Goal: Complete Application Form: Complete application form

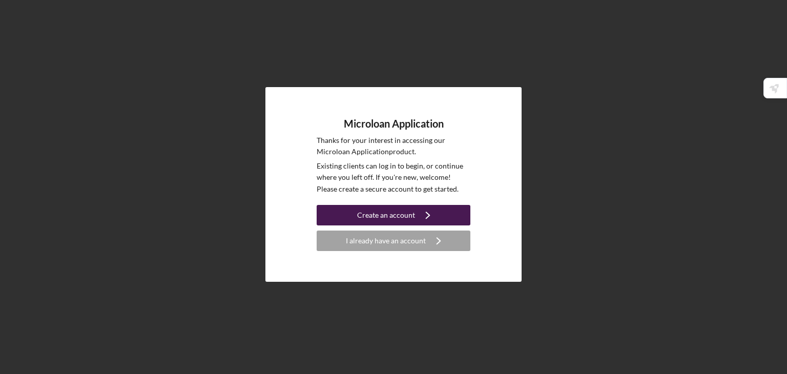
click at [409, 213] on div "Create an account" at bounding box center [386, 215] width 58 height 20
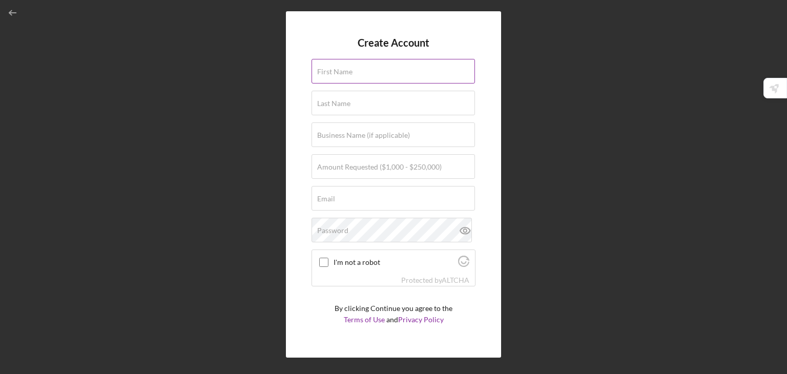
click at [357, 74] on input "First Name" at bounding box center [392, 71] width 163 height 25
type input "Mark"
type input "Doe"
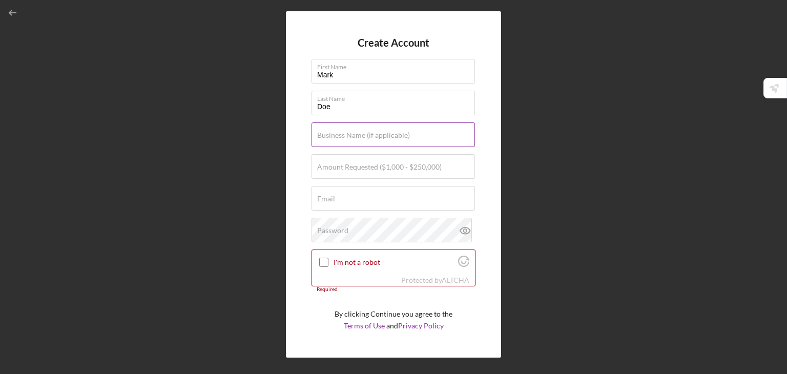
click at [377, 132] on label "Business Name (if applicable)" at bounding box center [363, 135] width 93 height 8
click at [377, 132] on input "Business Name (if applicable)" at bounding box center [392, 134] width 163 height 25
click at [361, 139] on input "Care Play educaton center" at bounding box center [392, 134] width 163 height 25
type input "Care Play education center"
click at [356, 168] on label "Amount Requested ($1,000 - $250,000)" at bounding box center [379, 167] width 124 height 8
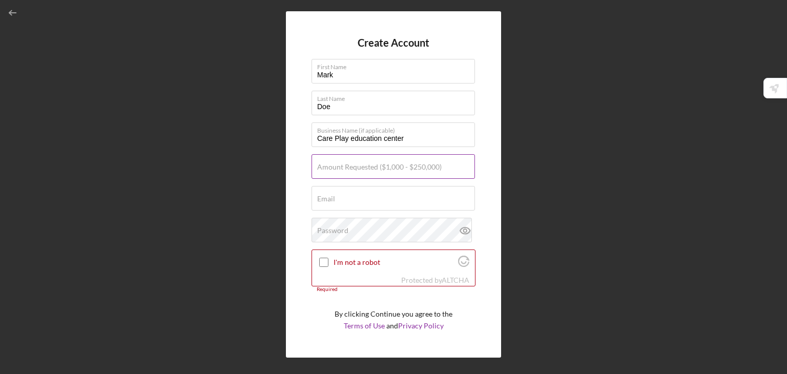
click at [356, 168] on input "Amount Requested ($1,000 - $250,000)" at bounding box center [392, 166] width 163 height 25
type input "$1"
type input "$50,000"
click at [352, 195] on div "Email Required" at bounding box center [393, 199] width 164 height 26
type input "[EMAIL_ADDRESS][DOMAIN_NAME]"
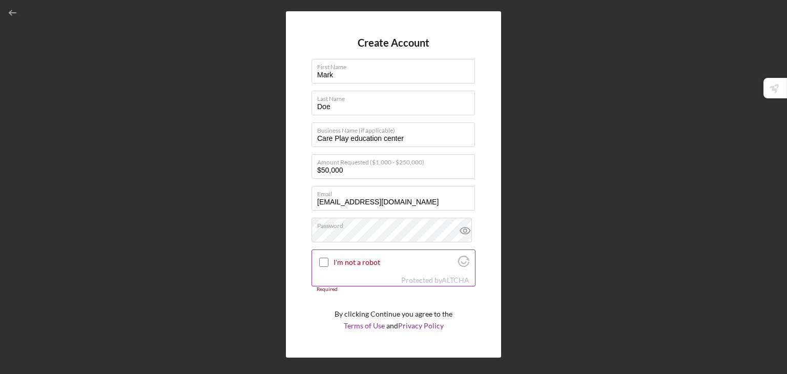
click at [324, 260] on input "I'm not a robot" at bounding box center [323, 262] width 9 height 9
checkbox input "true"
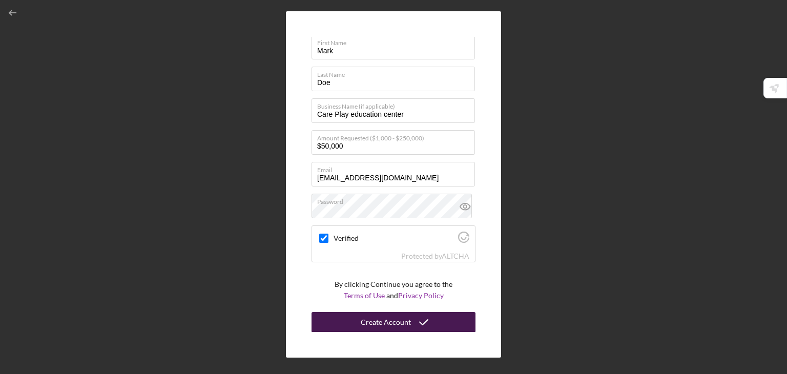
click at [377, 328] on div "Create Account" at bounding box center [386, 322] width 50 height 20
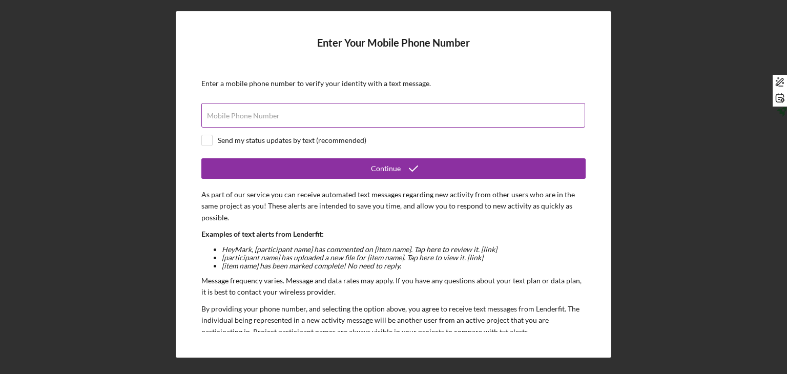
click at [266, 119] on label "Mobile Phone Number" at bounding box center [243, 116] width 73 height 8
click at [266, 119] on input "Mobile Phone Number" at bounding box center [393, 115] width 384 height 25
type input "[PHONE_NUMBER]"
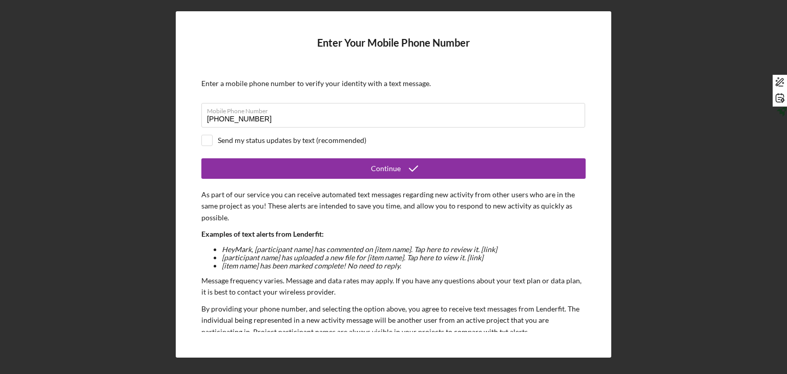
click at [214, 140] on div "Send my status updates by text (recommended)" at bounding box center [393, 140] width 384 height 11
checkbox input "true"
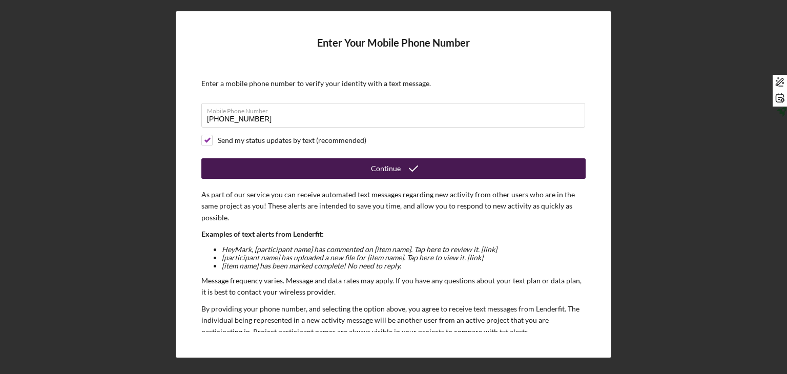
click at [307, 162] on button "Continue" at bounding box center [393, 168] width 384 height 20
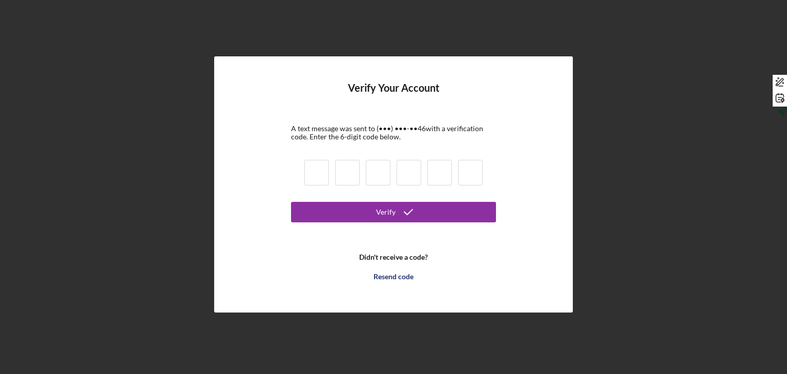
click at [321, 177] on input at bounding box center [316, 173] width 25 height 26
type input "2"
type input "3"
type input "4"
type input "2"
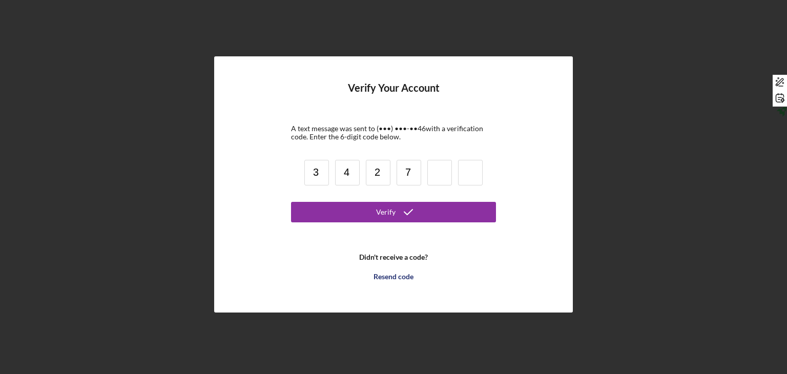
type input "7"
type input "8"
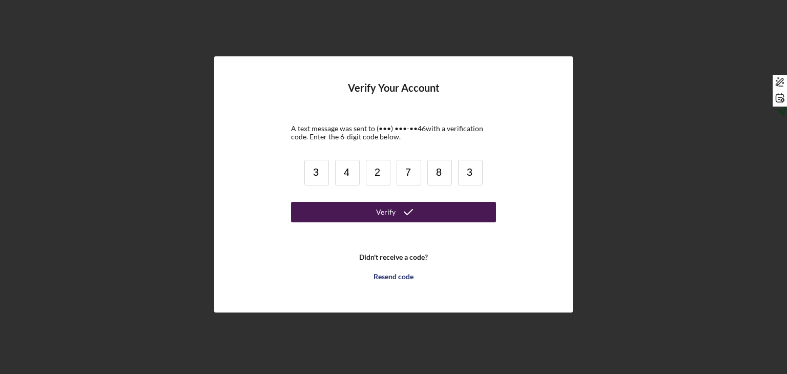
type input "3"
click at [379, 210] on div "Verify" at bounding box center [385, 212] width 19 height 20
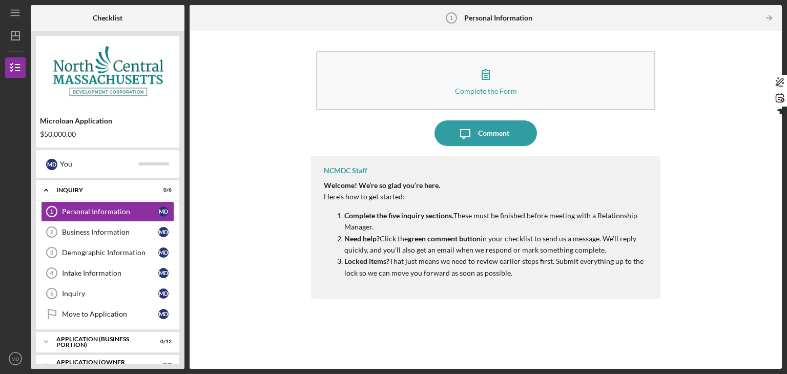
click at [344, 219] on li "Complete the five inquiry sections. These must be finished before meeting with …" at bounding box center [497, 221] width 306 height 23
click at [125, 212] on div "Personal Information" at bounding box center [110, 211] width 96 height 8
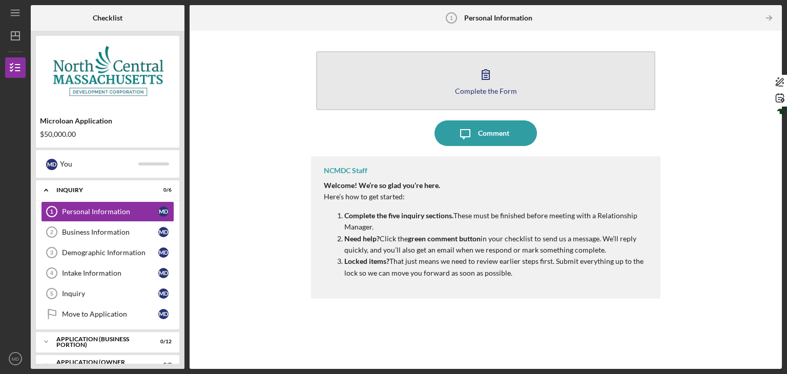
click at [487, 91] on div "Complete the Form" at bounding box center [486, 91] width 62 height 8
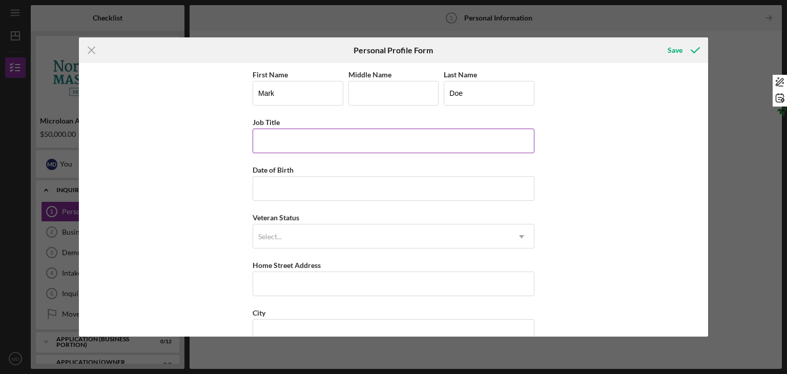
click at [331, 140] on input "Job Title" at bounding box center [393, 141] width 282 height 25
type input "Porgram Director"
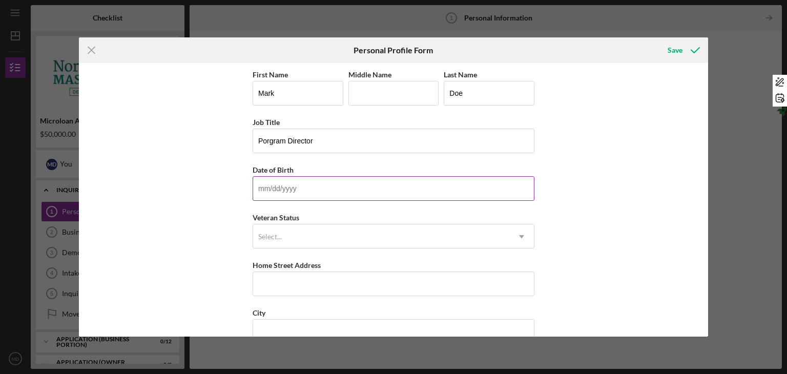
click at [289, 176] on input "Date of Birth" at bounding box center [393, 188] width 282 height 25
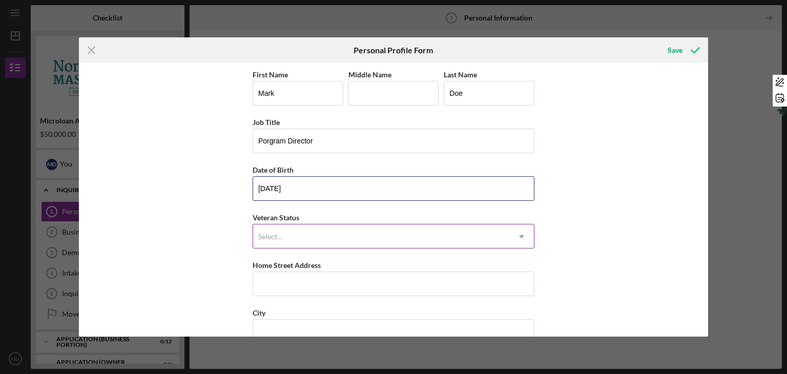
type input "[DATE]"
click at [284, 230] on div "Select..." at bounding box center [381, 237] width 256 height 24
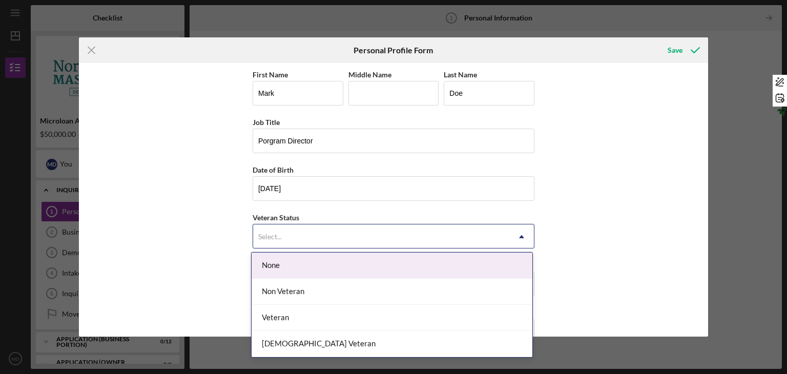
click at [282, 266] on div "None" at bounding box center [391, 265] width 281 height 26
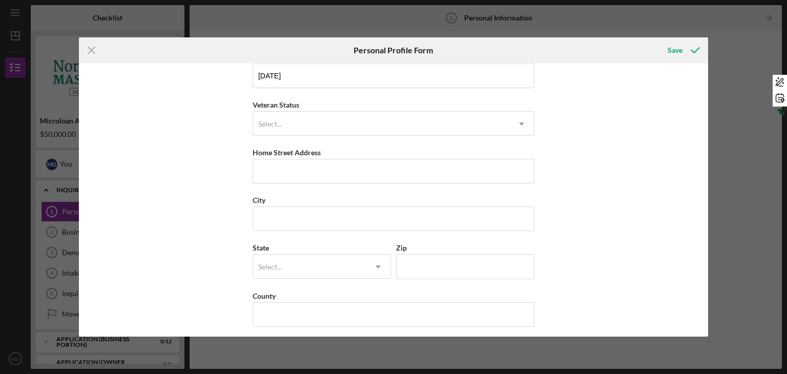
scroll to position [116, 0]
click at [299, 165] on input "Home Street Address" at bounding box center [393, 167] width 282 height 25
type input "[STREET_ADDRESS][PERSON_NAME]"
click at [313, 221] on input "City" at bounding box center [393, 215] width 282 height 25
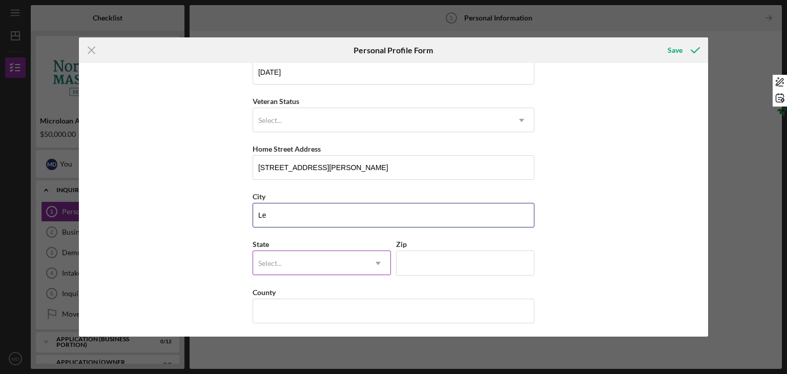
type input "[GEOGRAPHIC_DATA]"
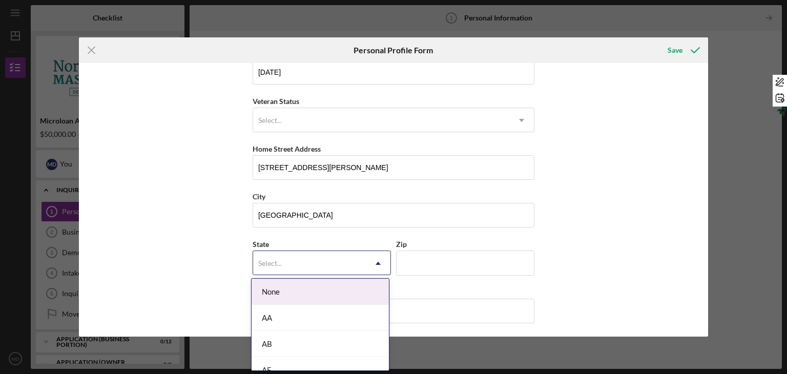
click at [329, 260] on div "Select..." at bounding box center [309, 263] width 113 height 24
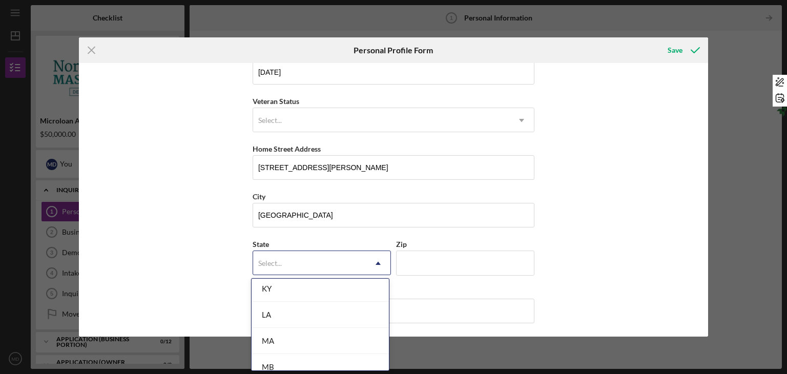
scroll to position [684, 0]
click at [305, 343] on div "MA" at bounding box center [319, 339] width 137 height 26
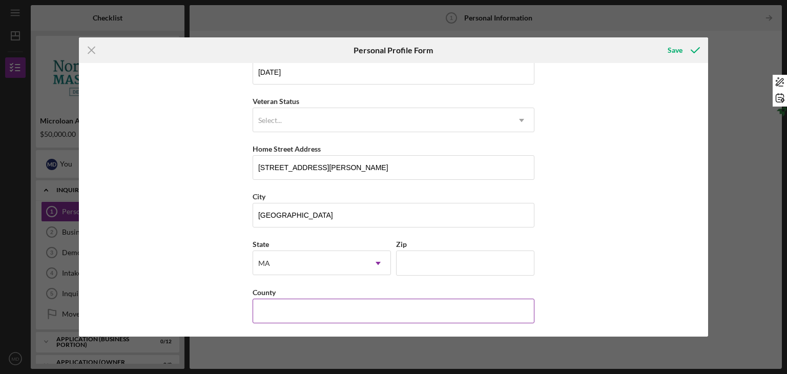
click at [302, 308] on input "County" at bounding box center [393, 311] width 282 height 25
type input "[GEOGRAPHIC_DATA]"
type input "MA"
type input "01730"
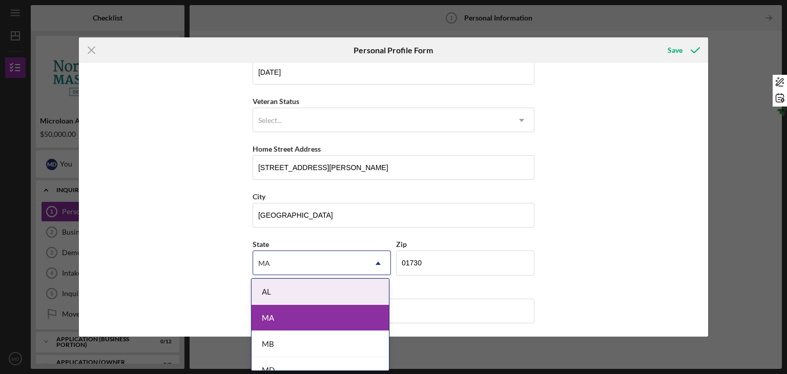
click at [202, 271] on div "First Name [PERSON_NAME] Middle Name Last Name [PERSON_NAME] Job Title Porgram …" at bounding box center [393, 199] width 629 height 273
click at [404, 307] on input "[GEOGRAPHIC_DATA]" at bounding box center [393, 311] width 282 height 25
click at [376, 238] on div "State [US_STATE] Icon/Dropdown Arrow" at bounding box center [321, 256] width 138 height 37
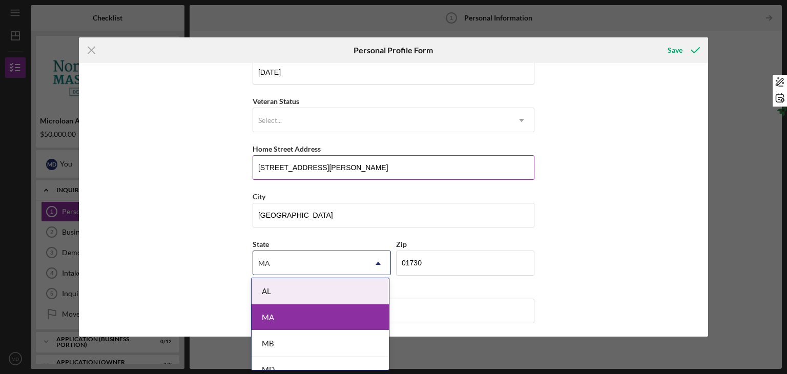
scroll to position [117, 0]
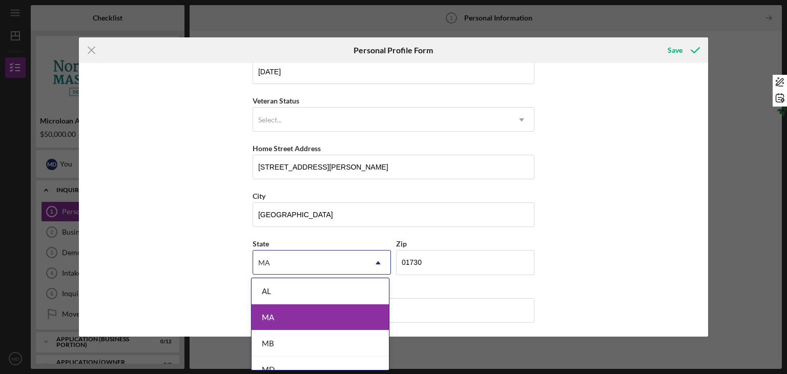
click at [297, 309] on div "MA" at bounding box center [319, 317] width 137 height 26
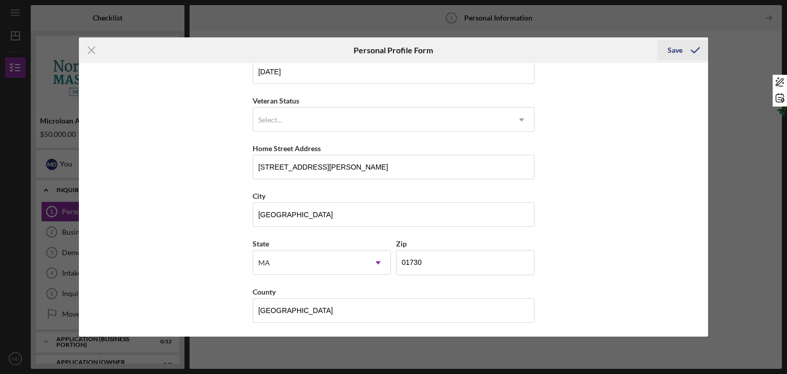
click at [680, 51] on div "Save" at bounding box center [674, 50] width 15 height 20
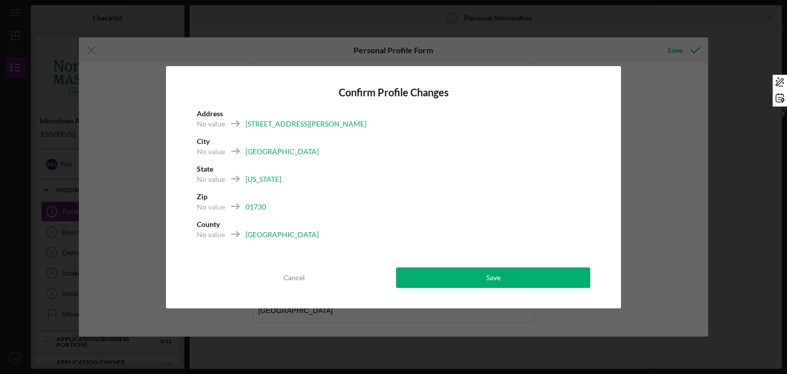
click at [256, 211] on div "01730" at bounding box center [255, 207] width 20 height 10
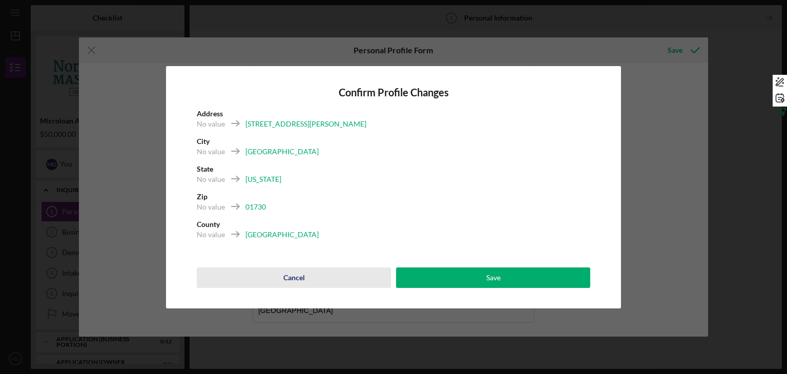
click at [294, 277] on div "Cancel" at bounding box center [294, 277] width 22 height 20
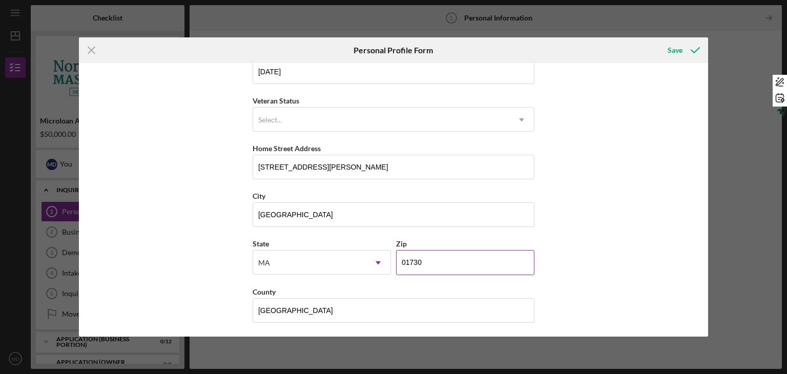
click at [426, 260] on input "01730" at bounding box center [465, 262] width 138 height 25
type input "02421"
click at [669, 48] on div "Save" at bounding box center [674, 50] width 15 height 20
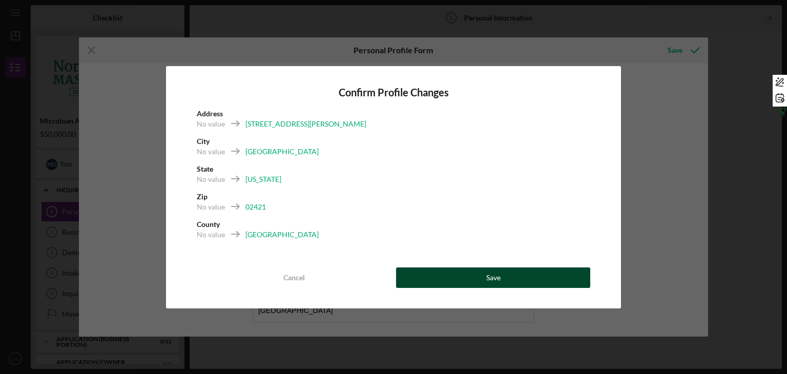
click at [503, 276] on button "Save" at bounding box center [493, 277] width 194 height 20
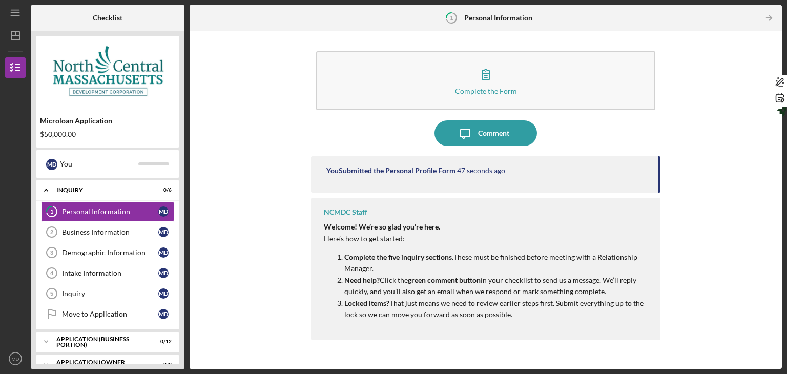
click at [415, 258] on strong "Complete the five inquiry sections." at bounding box center [398, 256] width 109 height 9
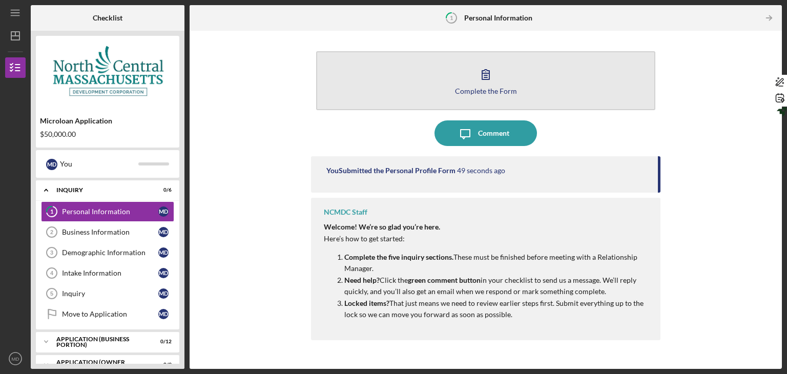
click at [504, 85] on button "Complete the Form Form" at bounding box center [485, 80] width 339 height 59
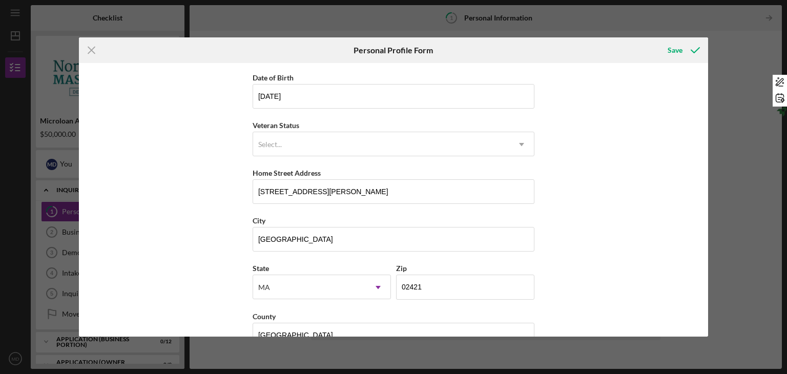
scroll to position [117, 0]
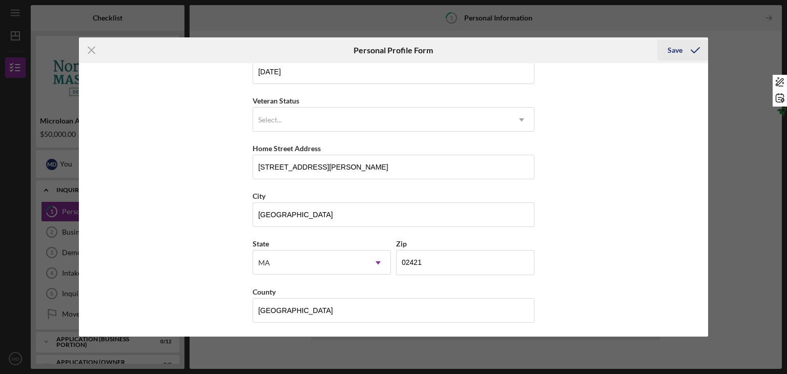
click at [672, 47] on div "Save" at bounding box center [674, 50] width 15 height 20
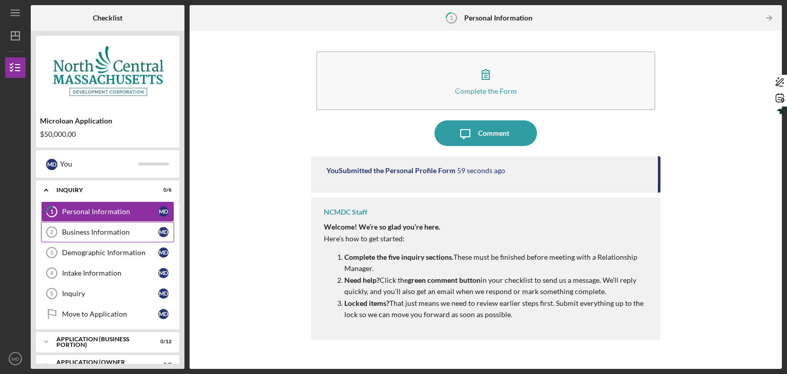
click at [74, 229] on div "Business Information" at bounding box center [110, 232] width 96 height 8
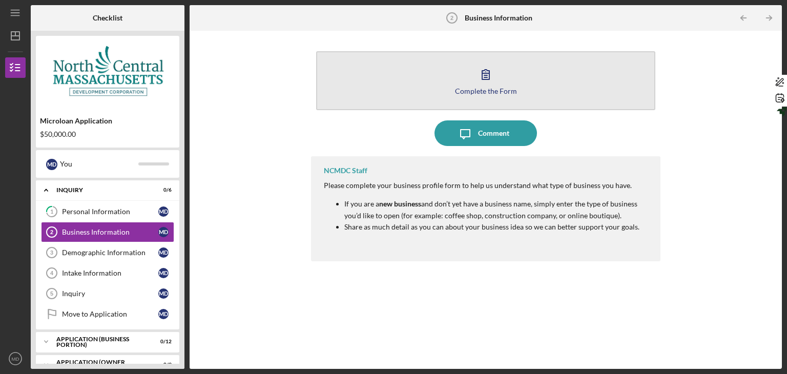
click at [489, 83] on icon "button" at bounding box center [486, 74] width 26 height 26
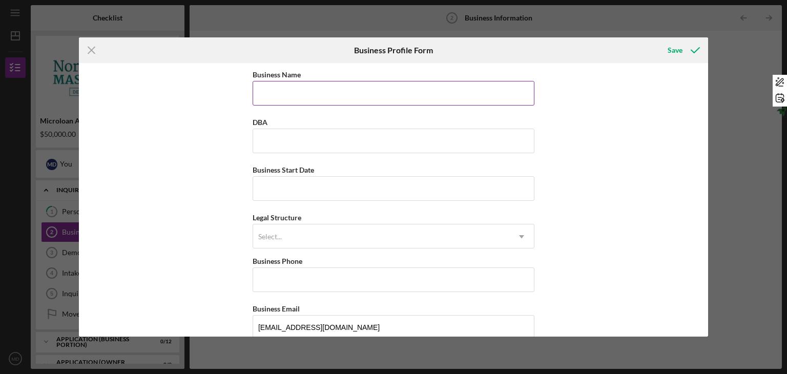
click at [371, 89] on input "Business Name" at bounding box center [393, 93] width 282 height 25
type input "Care/Play Education Center"
click at [325, 142] on input "DBA" at bounding box center [393, 141] width 282 height 25
type input "C"
click at [330, 97] on input "Care/Play Education Center" at bounding box center [393, 93] width 282 height 25
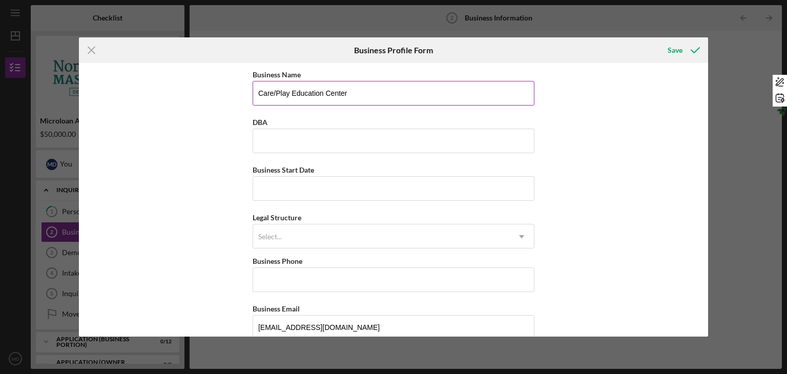
click at [330, 97] on input "Care/Play Education Center" at bounding box center [393, 93] width 282 height 25
click at [310, 143] on input "DBA" at bounding box center [393, 141] width 282 height 25
paste input "Care/Play Education Center"
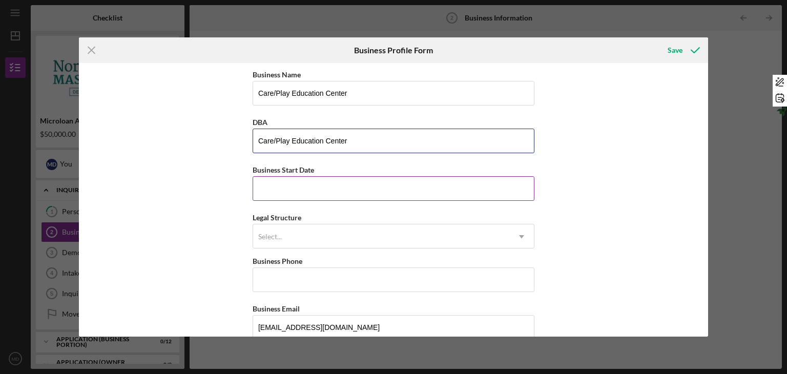
type input "Care/Play Education Center"
click at [315, 192] on input "Business Start Date" at bounding box center [393, 188] width 282 height 25
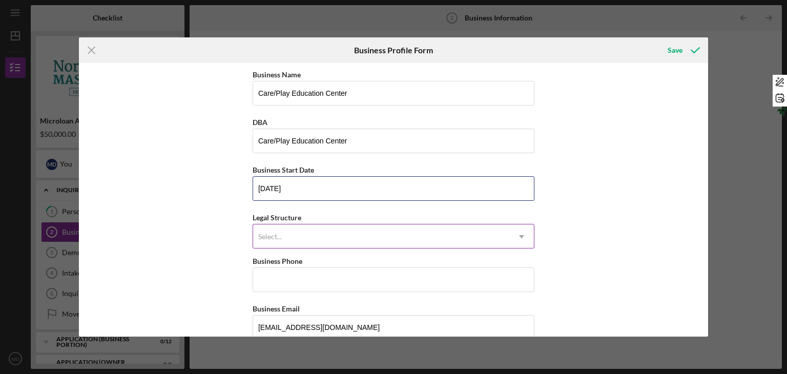
type input "[DATE]"
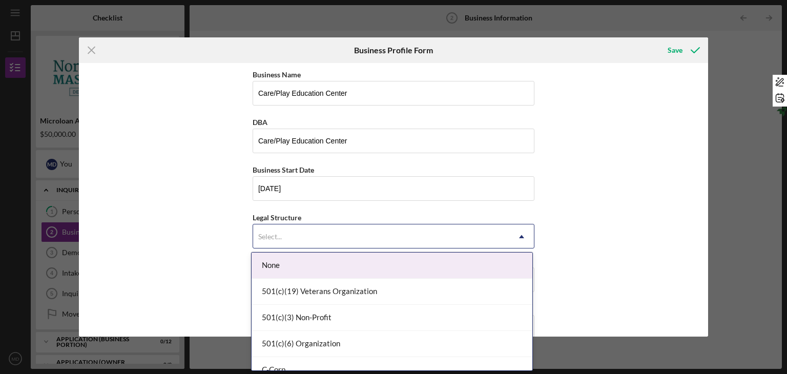
click at [318, 234] on div "Select..." at bounding box center [381, 237] width 256 height 24
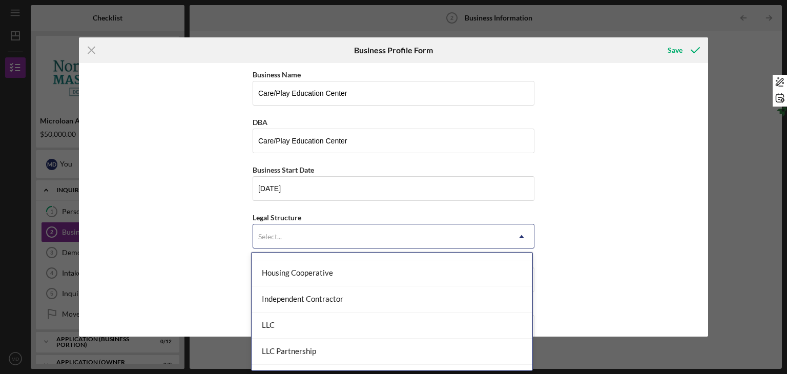
scroll to position [124, 0]
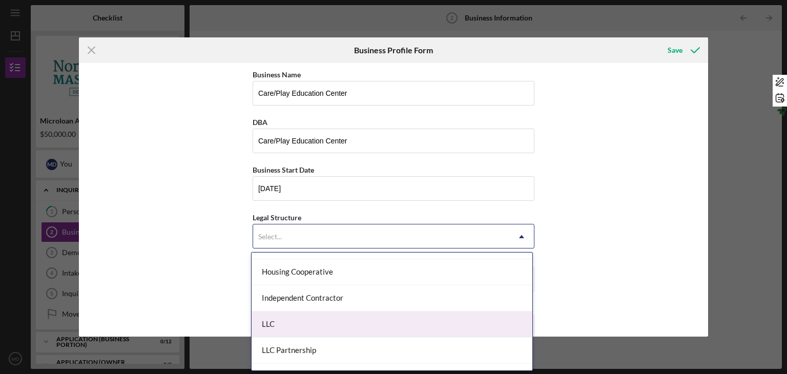
click at [293, 324] on div "LLC" at bounding box center [391, 324] width 281 height 26
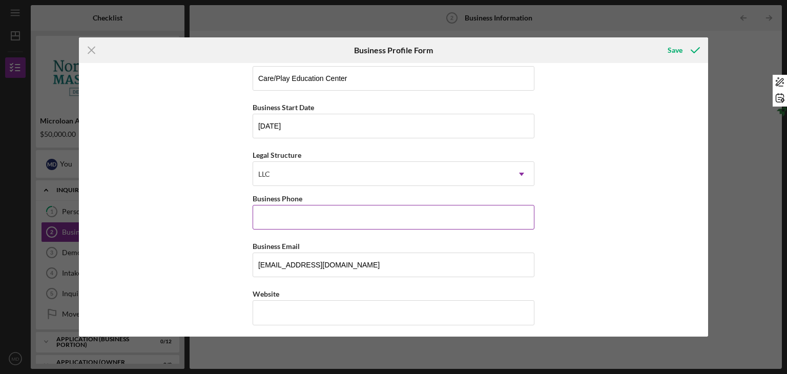
scroll to position [66, 0]
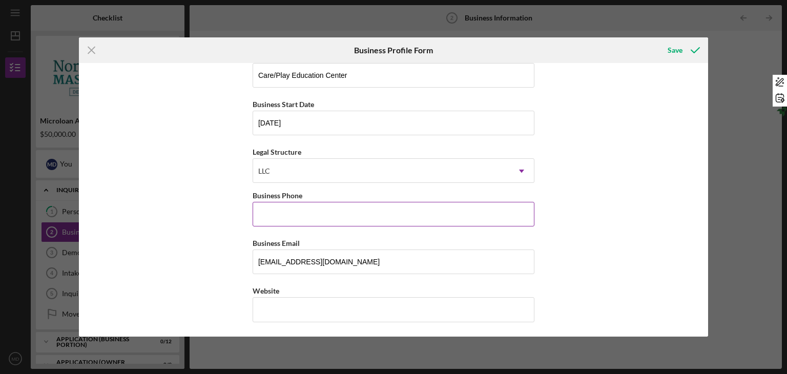
click at [282, 216] on input "Business Phone" at bounding box center [393, 214] width 282 height 25
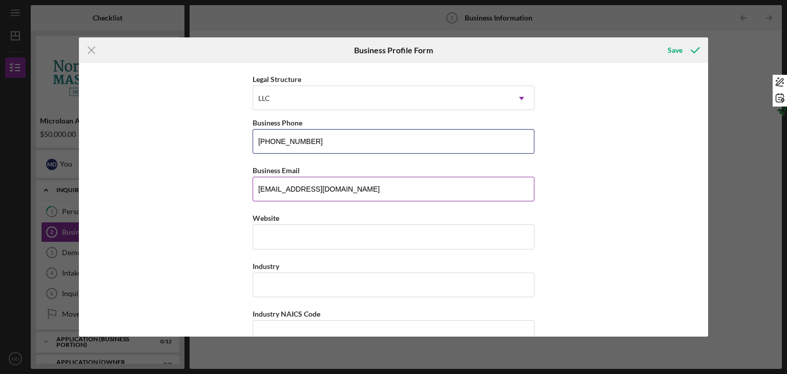
scroll to position [139, 0]
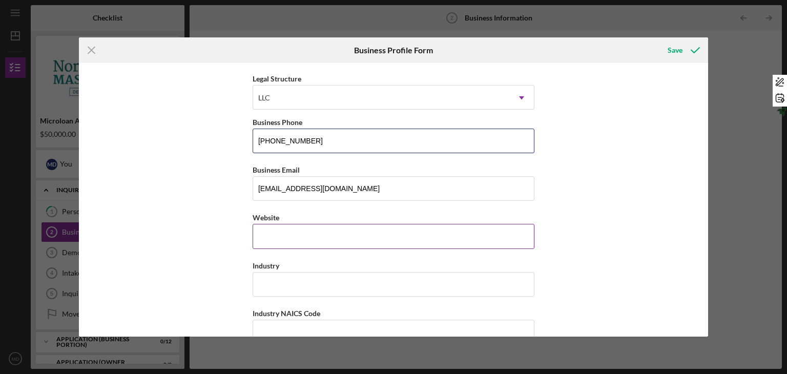
type input "[PHONE_NUMBER]"
click at [281, 227] on input "Website" at bounding box center [393, 236] width 282 height 25
paste input "[DOMAIN_NAME][URL]"
click at [280, 233] on input "[DOMAIN_NAME][URL]" at bounding box center [393, 236] width 282 height 25
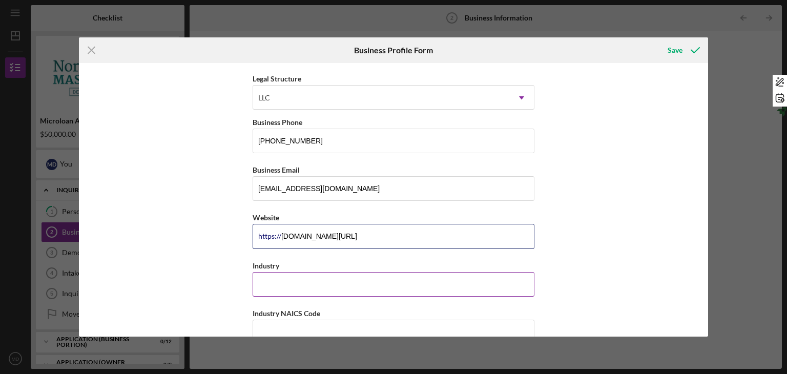
type input "[DOMAIN_NAME][URL]"
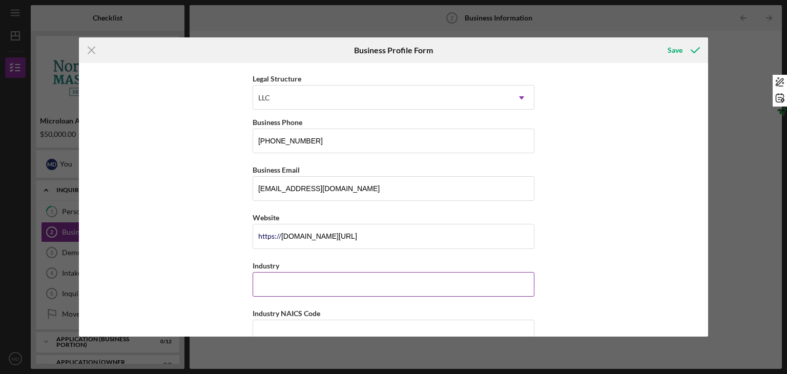
click at [284, 276] on input "Industry" at bounding box center [393, 284] width 282 height 25
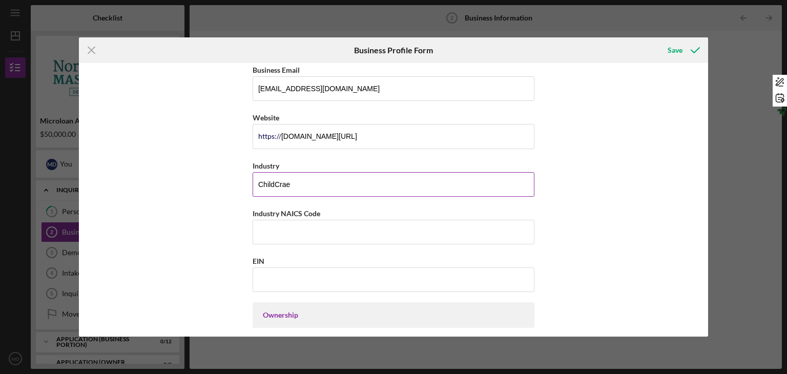
scroll to position [248, 0]
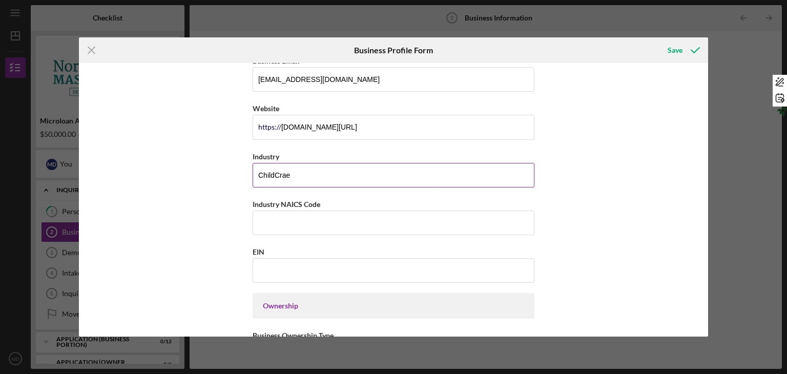
click at [275, 174] on input "ChildCrae" at bounding box center [393, 175] width 282 height 25
type input "Child Crae"
click at [290, 226] on input "Industry NAICS Code" at bounding box center [393, 222] width 282 height 25
type input "624410"
click at [297, 265] on input "EIN" at bounding box center [393, 270] width 282 height 25
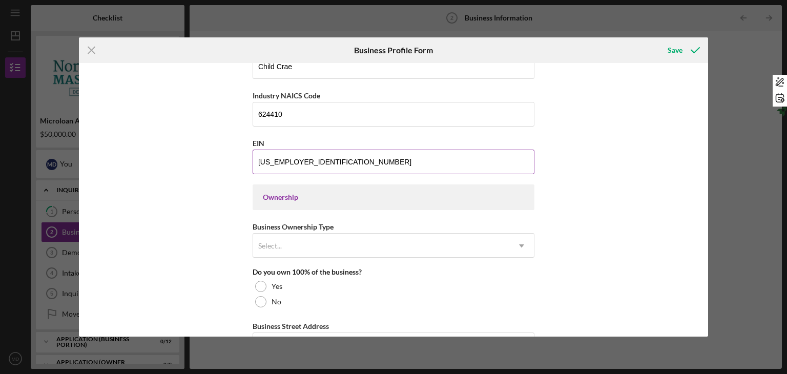
scroll to position [358, 0]
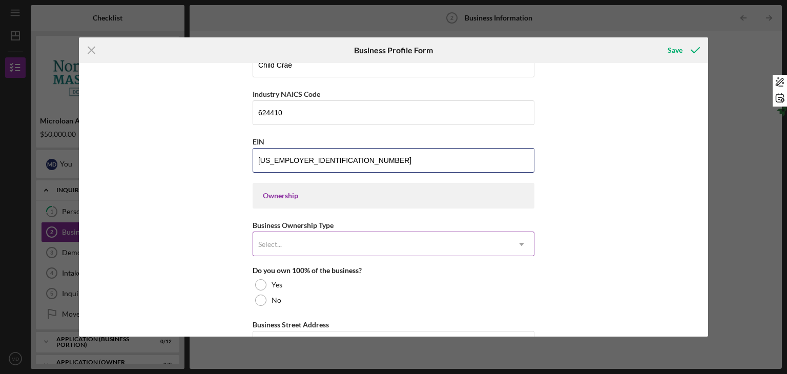
type input "[US_EMPLOYER_IDENTIFICATION_NUMBER]"
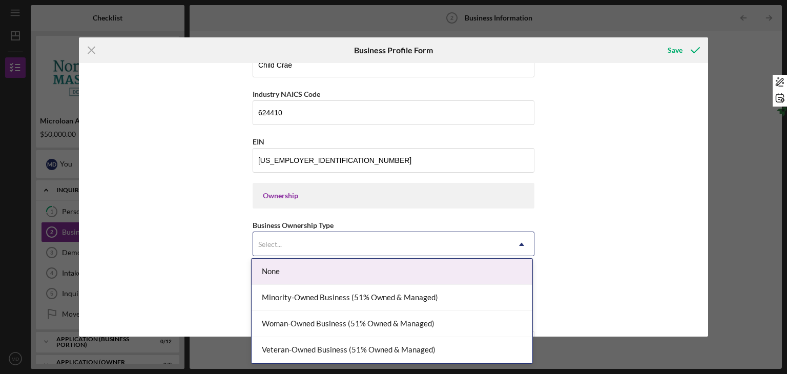
click at [312, 234] on div "Select..." at bounding box center [381, 245] width 256 height 24
click at [297, 269] on div "None" at bounding box center [391, 272] width 281 height 26
click at [296, 249] on div "Select..." at bounding box center [381, 245] width 256 height 24
click at [292, 236] on div "Select..." at bounding box center [381, 245] width 256 height 24
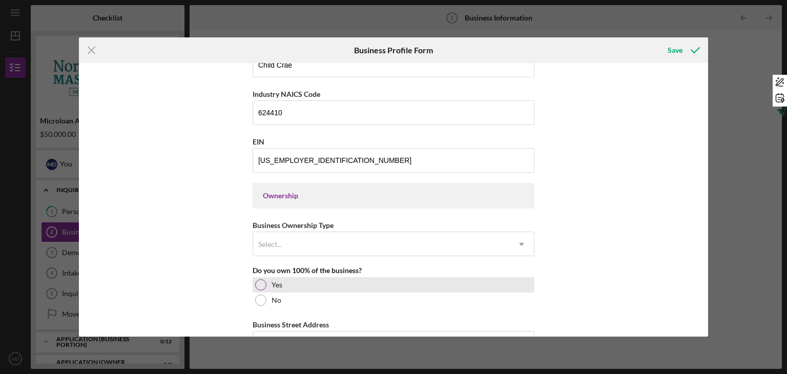
click at [260, 282] on div at bounding box center [260, 284] width 11 height 11
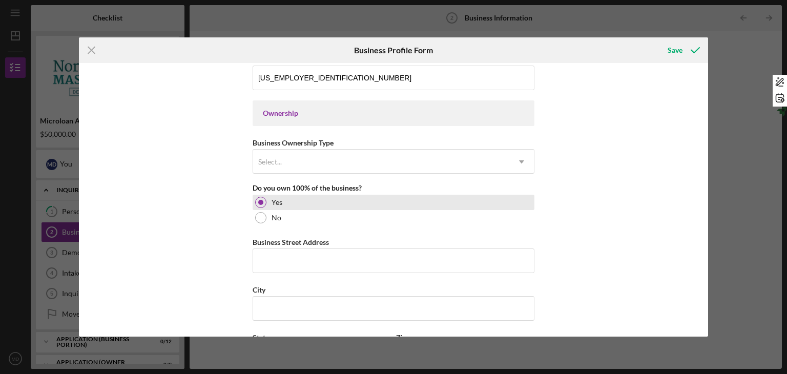
scroll to position [455, 0]
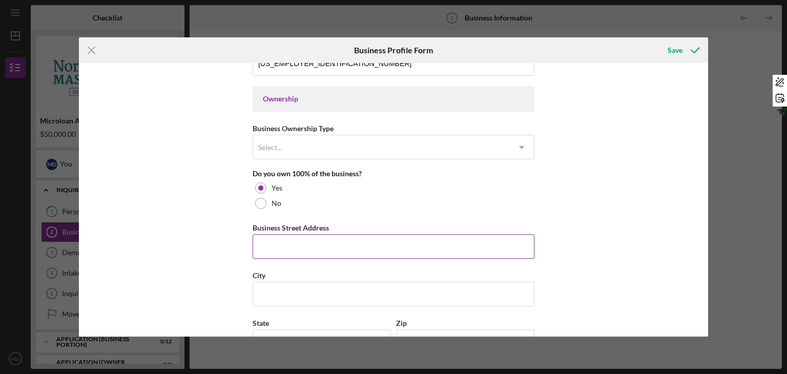
click at [272, 244] on input "Business Street Address" at bounding box center [393, 246] width 282 height 25
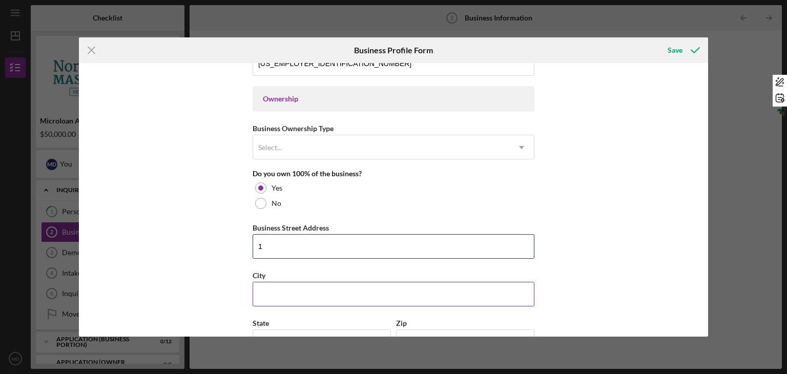
type input "[STREET_ADDRESS]"
click at [309, 283] on input "City" at bounding box center [393, 294] width 282 height 25
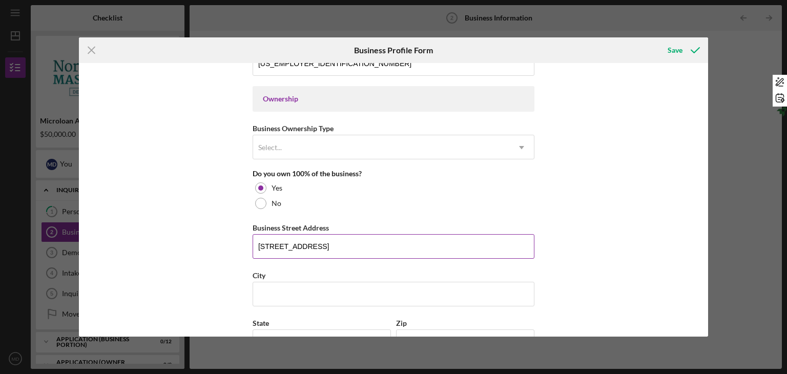
click at [313, 246] on input "[STREET_ADDRESS]" at bounding box center [393, 246] width 282 height 25
drag, startPoint x: 313, startPoint y: 246, endPoint x: 324, endPoint y: 246, distance: 11.3
click at [324, 246] on input "[STREET_ADDRESS]" at bounding box center [393, 246] width 282 height 25
click at [279, 293] on input "City" at bounding box center [393, 294] width 282 height 25
paste input "[GEOGRAPHIC_DATA]"
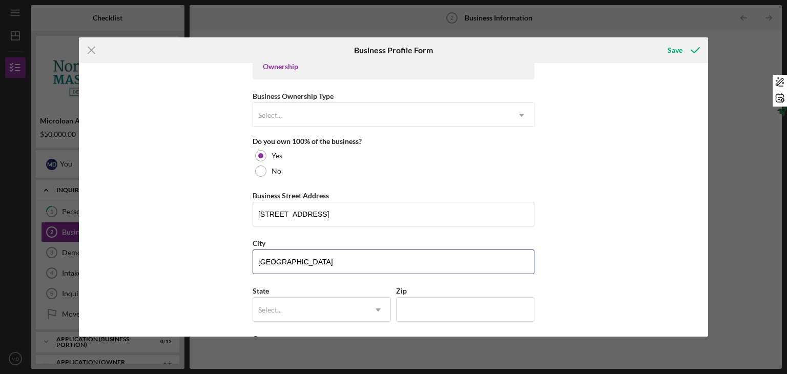
scroll to position [488, 0]
type input "[GEOGRAPHIC_DATA]"
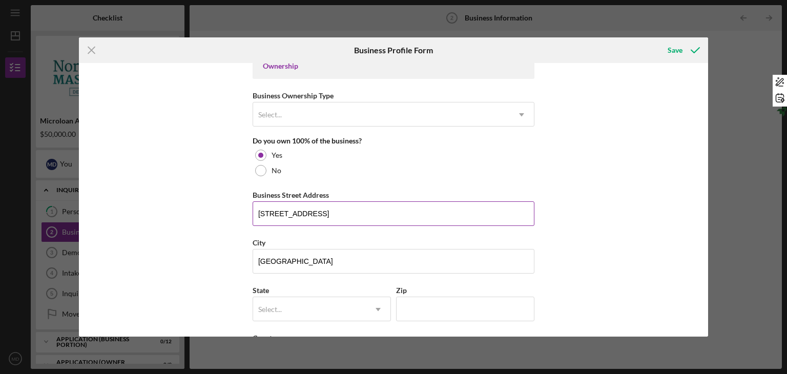
click at [371, 211] on input "[STREET_ADDRESS]" at bounding box center [393, 213] width 282 height 25
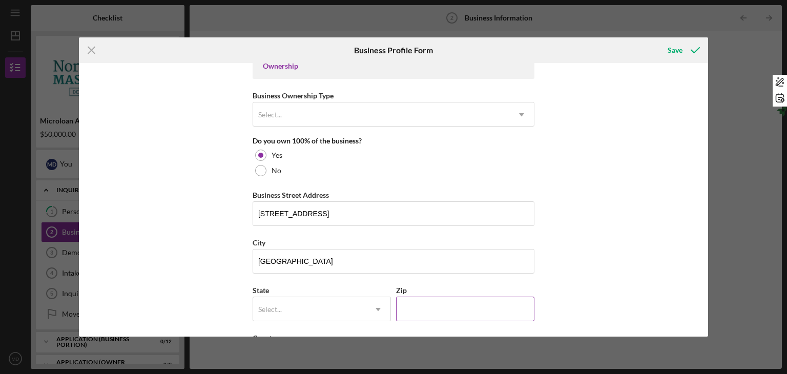
click at [405, 316] on input "Zip" at bounding box center [465, 309] width 138 height 25
paste input "02139"
type input "02139"
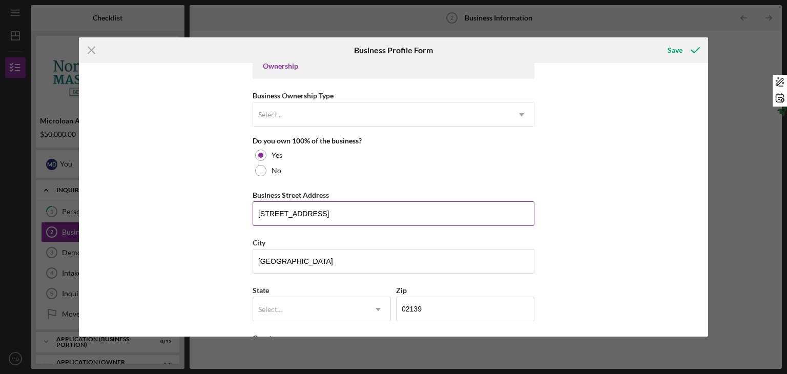
click at [402, 216] on input "[STREET_ADDRESS]" at bounding box center [393, 213] width 282 height 25
type input "[STREET_ADDRESS],"
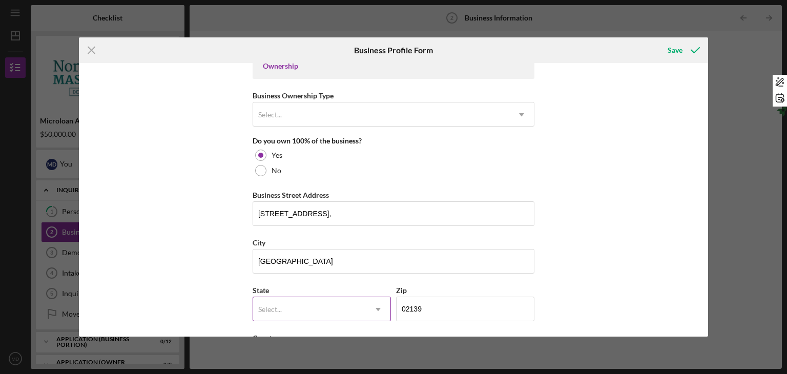
click at [342, 311] on div "Select..." at bounding box center [309, 310] width 113 height 24
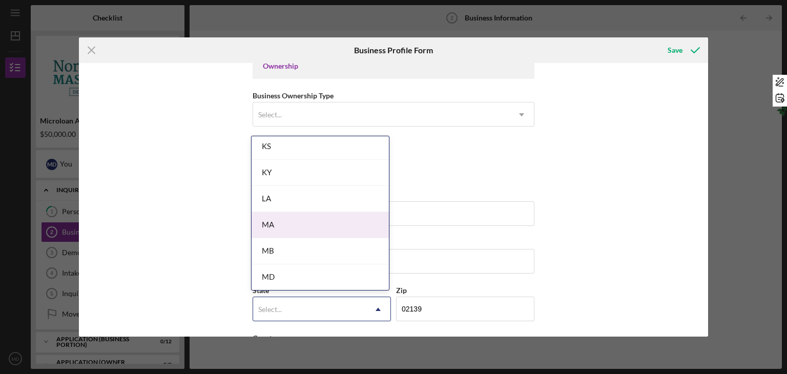
scroll to position [656, 0]
click at [324, 222] on div "MA" at bounding box center [319, 225] width 137 height 26
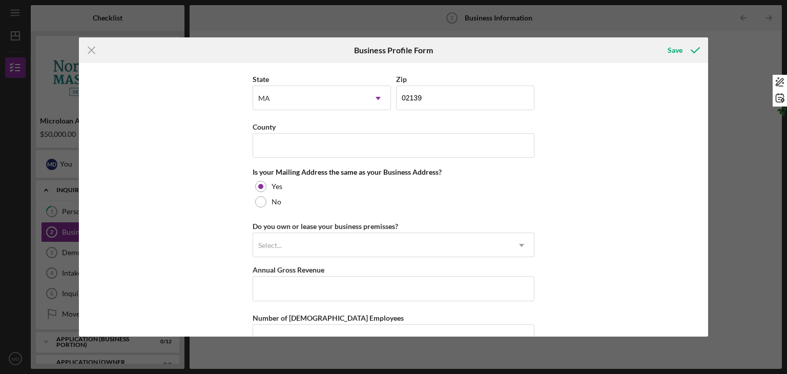
scroll to position [699, 0]
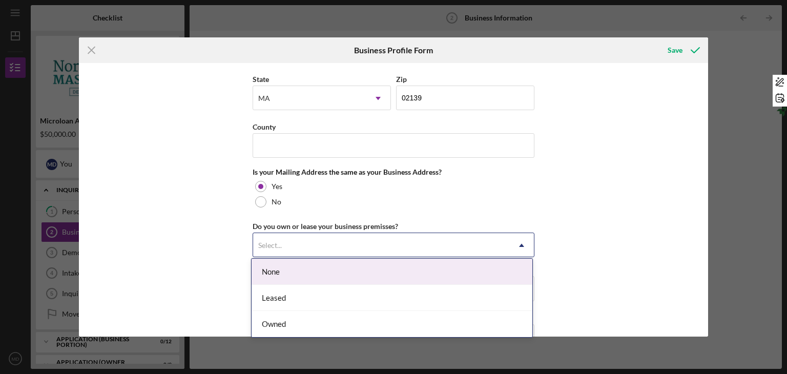
click at [276, 245] on div "Select..." at bounding box center [270, 245] width 24 height 8
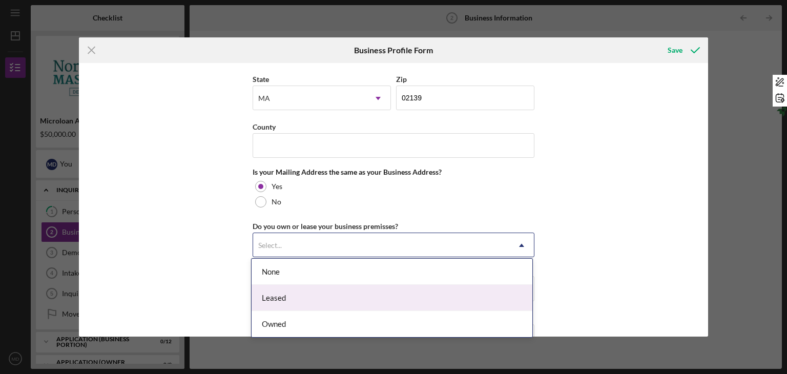
click at [275, 298] on div "Leased" at bounding box center [391, 298] width 281 height 26
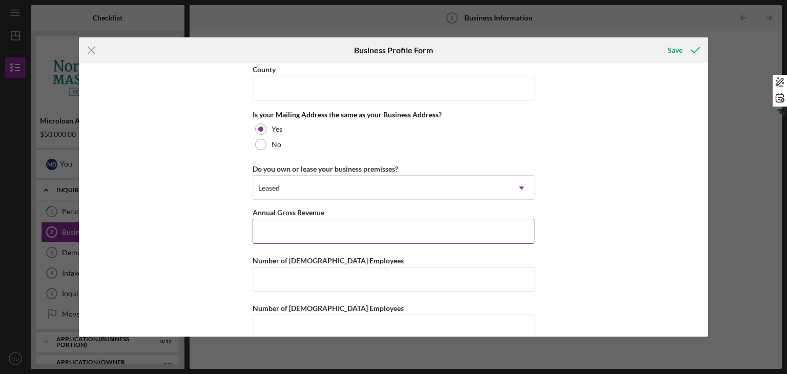
scroll to position [770, 0]
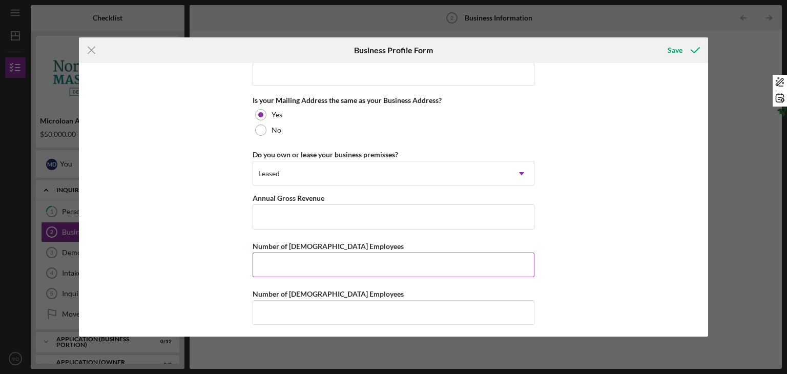
click at [275, 267] on input "Number of [DEMOGRAPHIC_DATA] Employees" at bounding box center [393, 264] width 282 height 25
type input "1"
click at [271, 309] on input "Number of [DEMOGRAPHIC_DATA] Employees" at bounding box center [393, 312] width 282 height 25
type input "0"
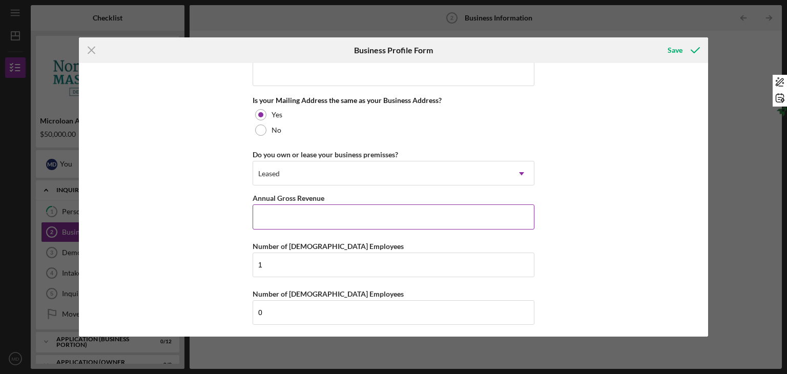
click at [354, 210] on input "Annual Gross Revenue" at bounding box center [393, 216] width 282 height 25
click at [318, 208] on input "$1,180,000" at bounding box center [393, 216] width 282 height 25
type input "$1,180,000"
click at [227, 173] on div "Business Name Care/Play Education Center DBA Care/Play Education Center Busines…" at bounding box center [393, 199] width 629 height 273
click at [670, 52] on div "Save" at bounding box center [674, 50] width 15 height 20
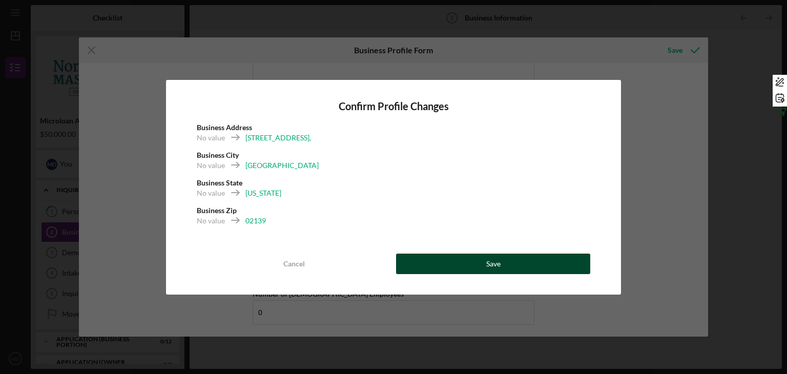
click at [471, 270] on button "Save" at bounding box center [493, 264] width 194 height 20
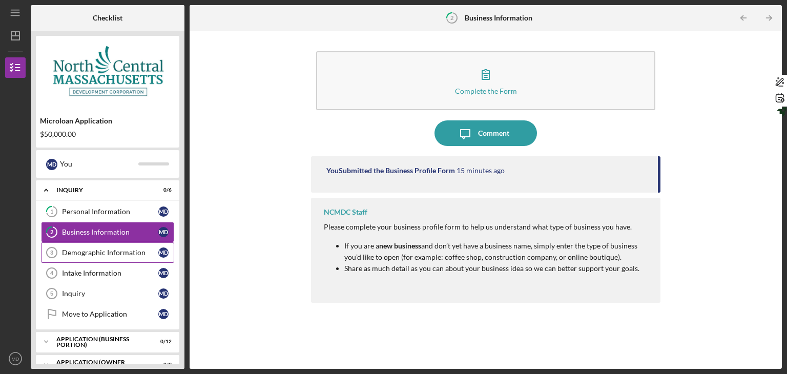
click at [138, 254] on div "Demographic Information" at bounding box center [110, 252] width 96 height 8
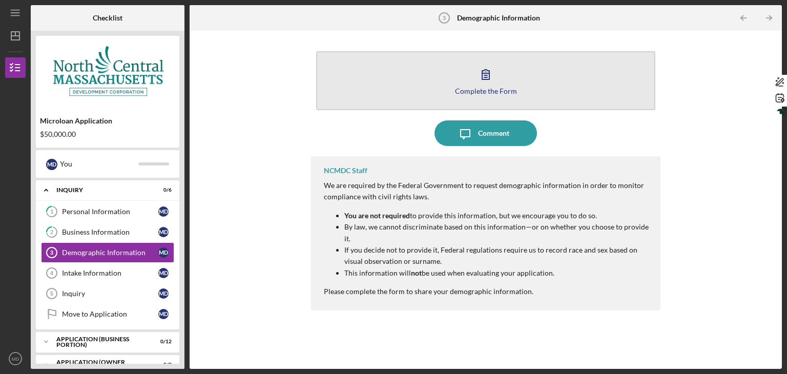
click at [499, 77] on button "Complete the Form Form" at bounding box center [485, 80] width 339 height 59
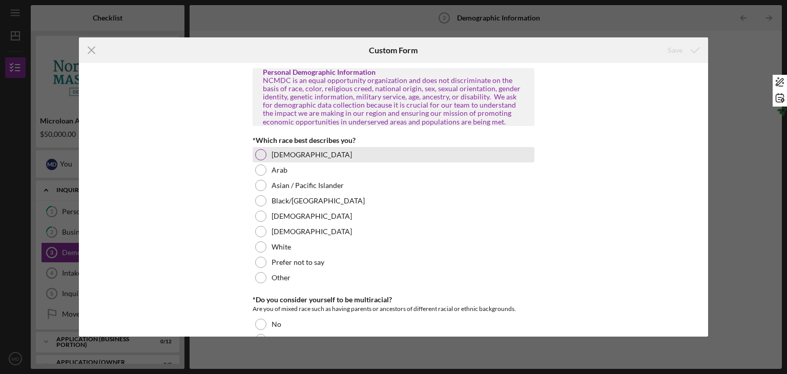
click at [259, 154] on div at bounding box center [260, 154] width 11 height 11
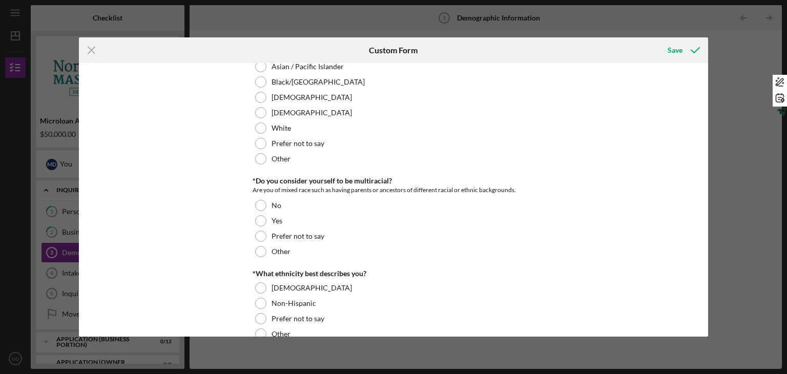
scroll to position [121, 0]
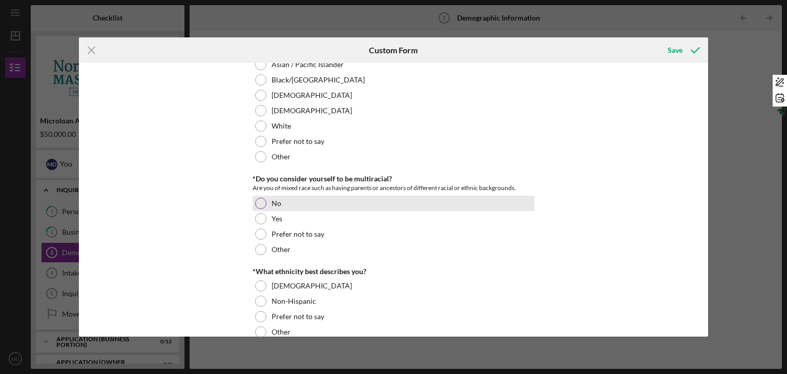
click at [262, 203] on div at bounding box center [260, 203] width 11 height 11
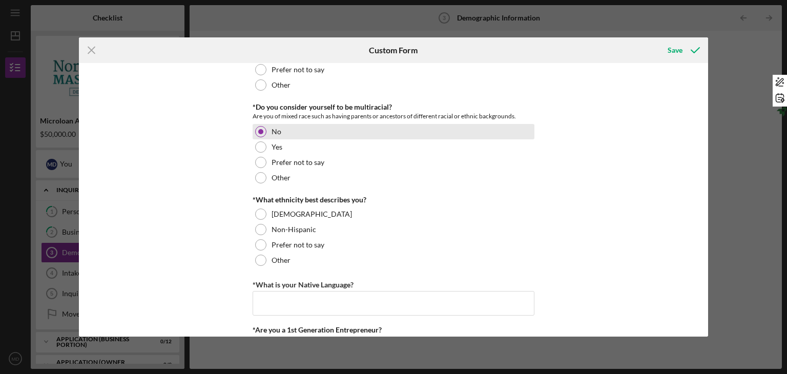
scroll to position [193, 0]
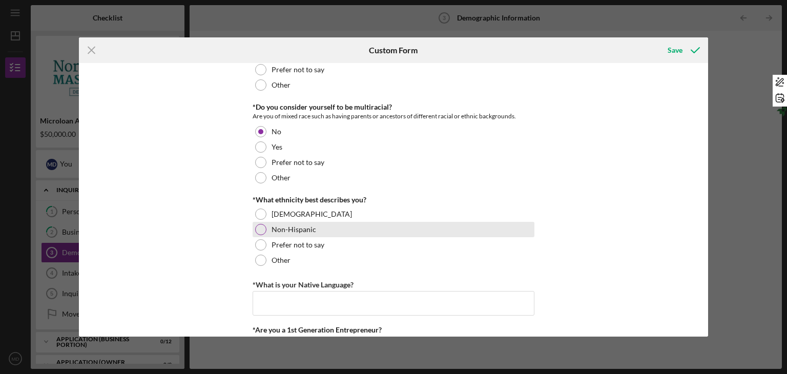
click at [261, 226] on div at bounding box center [260, 229] width 11 height 11
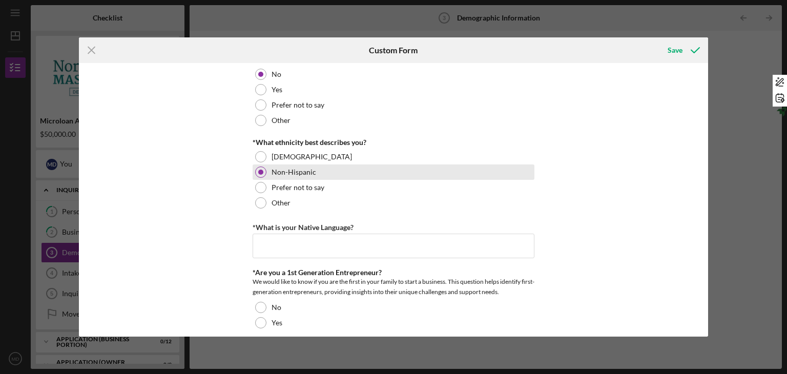
scroll to position [250, 0]
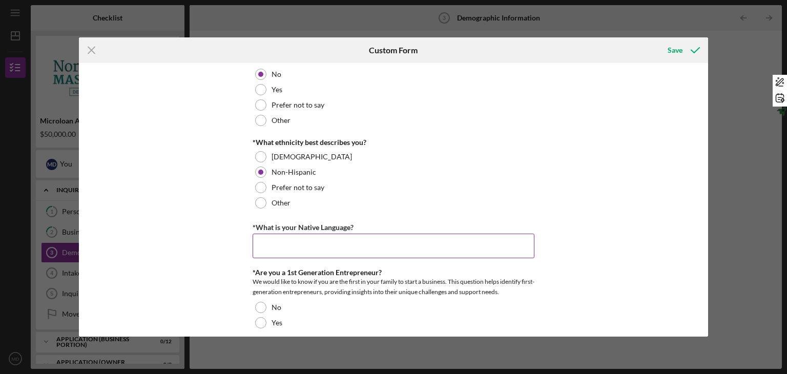
click at [265, 246] on input "*What is your Native Language?" at bounding box center [393, 246] width 282 height 25
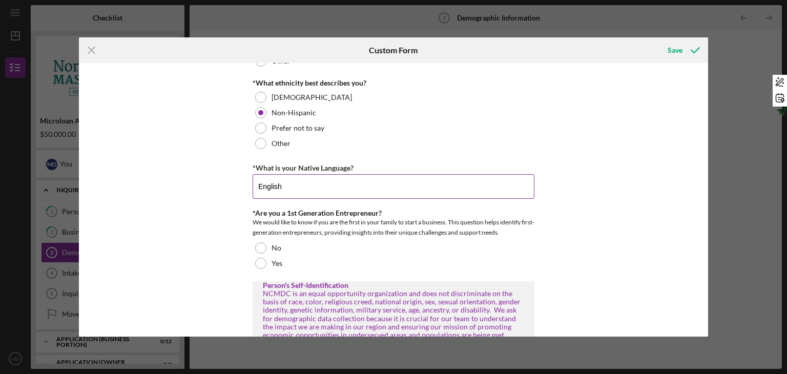
scroll to position [311, 0]
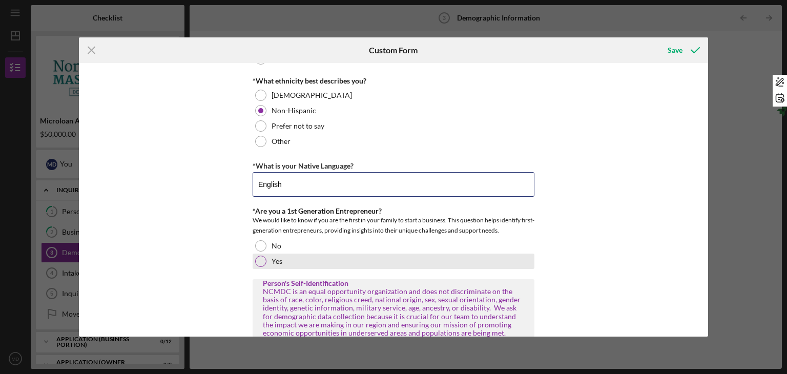
type input "English"
click at [258, 258] on div at bounding box center [260, 261] width 11 height 11
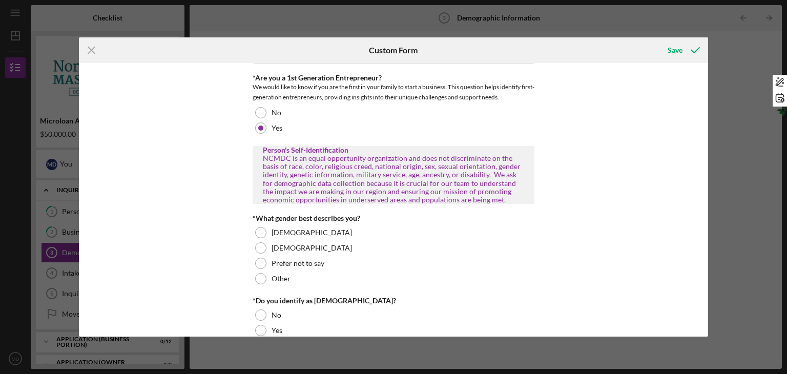
scroll to position [446, 0]
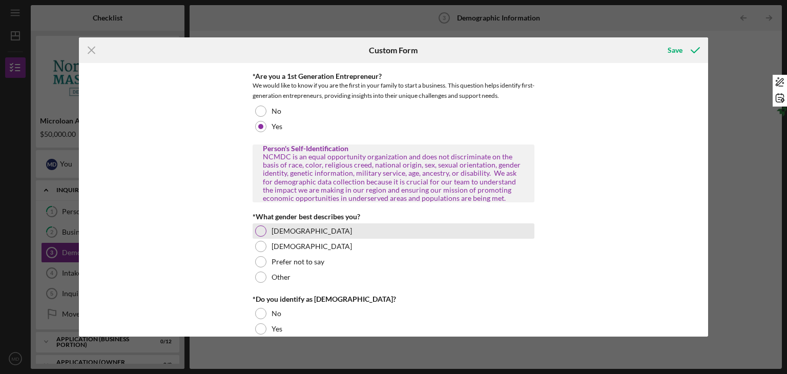
click at [256, 228] on div at bounding box center [260, 230] width 11 height 11
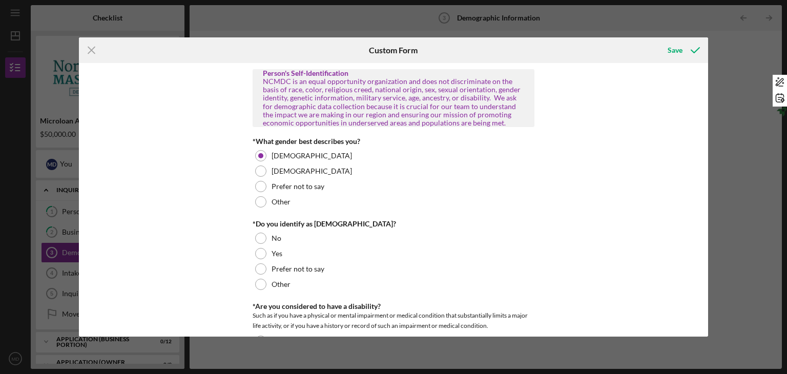
scroll to position [522, 0]
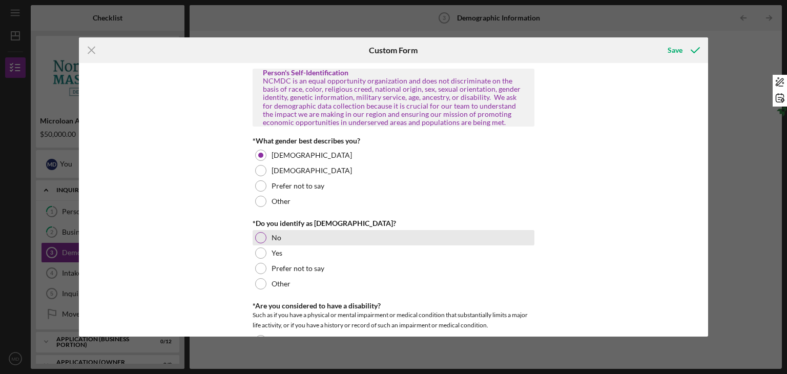
click at [263, 241] on div "No" at bounding box center [393, 237] width 282 height 15
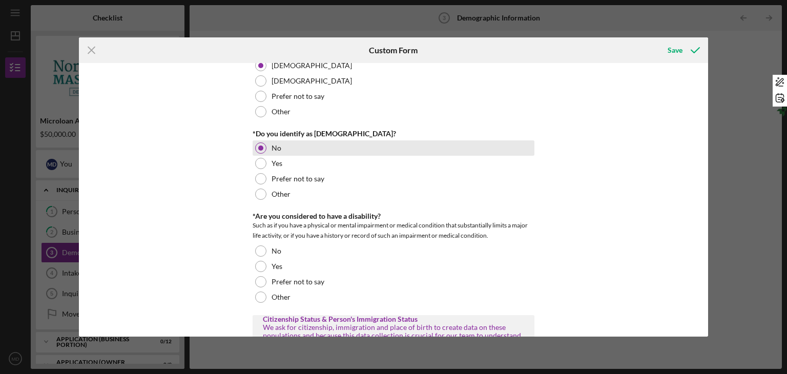
scroll to position [615, 0]
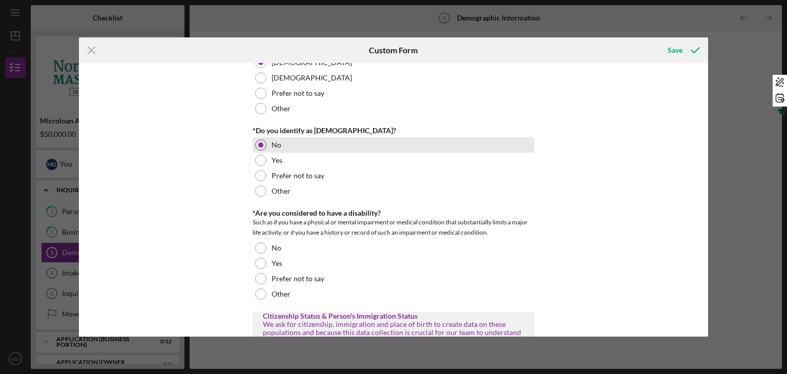
click at [263, 241] on div "No" at bounding box center [393, 247] width 282 height 15
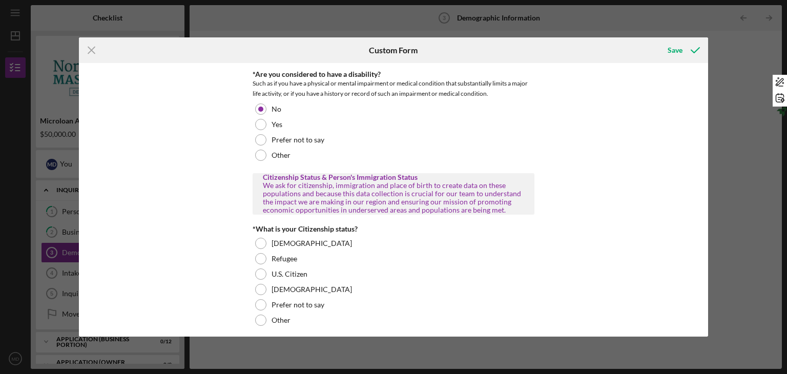
scroll to position [756, 0]
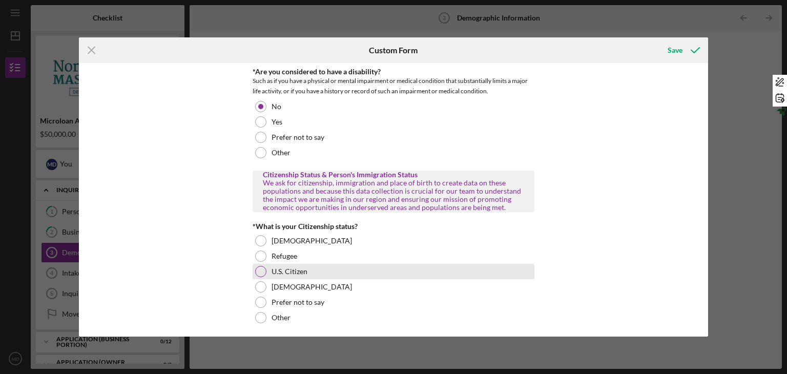
click at [259, 271] on div at bounding box center [260, 271] width 11 height 11
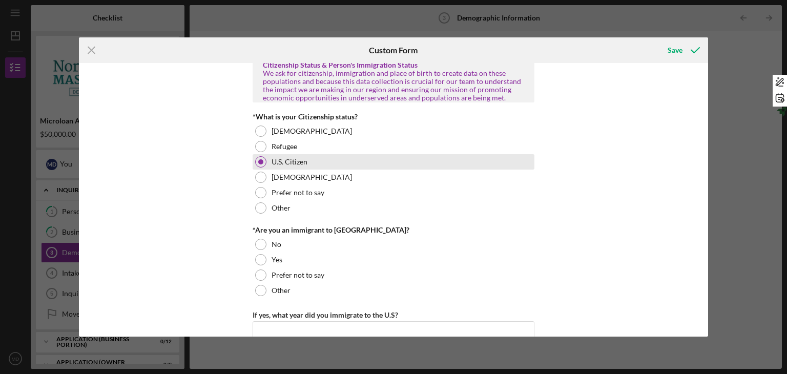
scroll to position [868, 0]
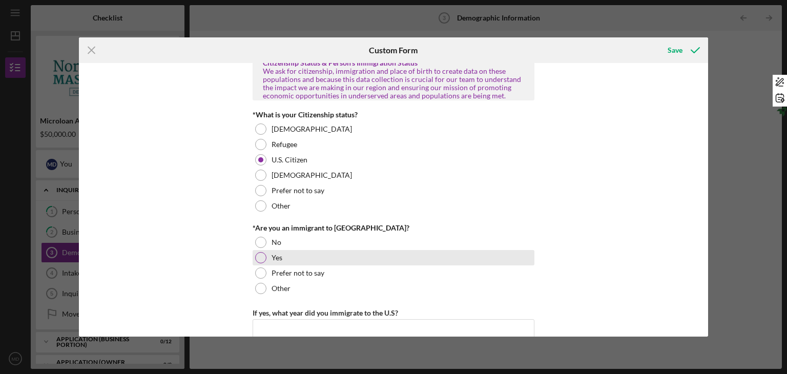
click at [260, 257] on div at bounding box center [260, 257] width 11 height 11
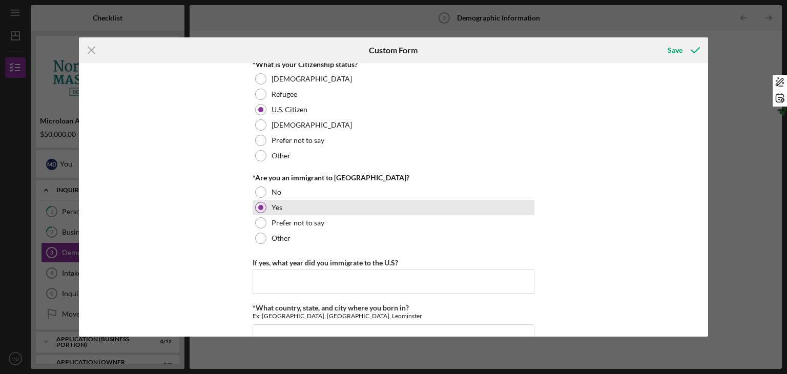
scroll to position [920, 0]
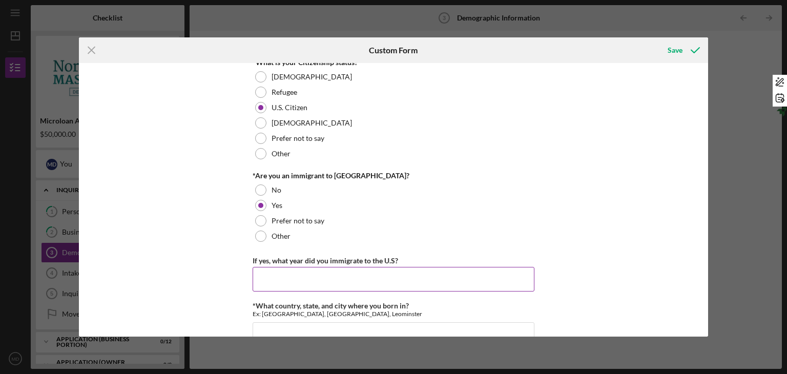
click at [264, 277] on input "If yes, what year did you immigrate to the U.S?" at bounding box center [393, 279] width 282 height 25
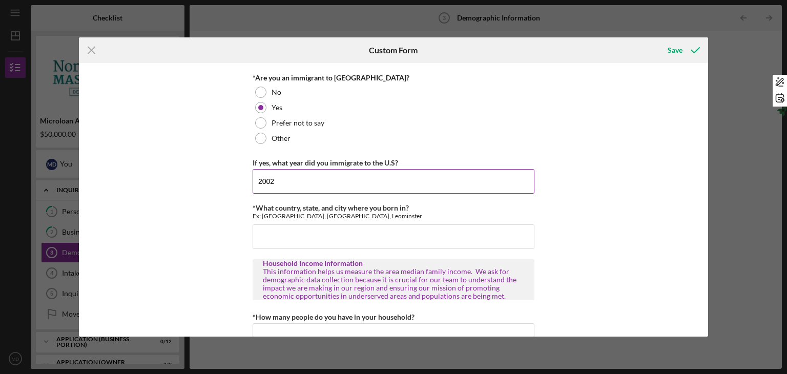
scroll to position [1018, 0]
type input "2002"
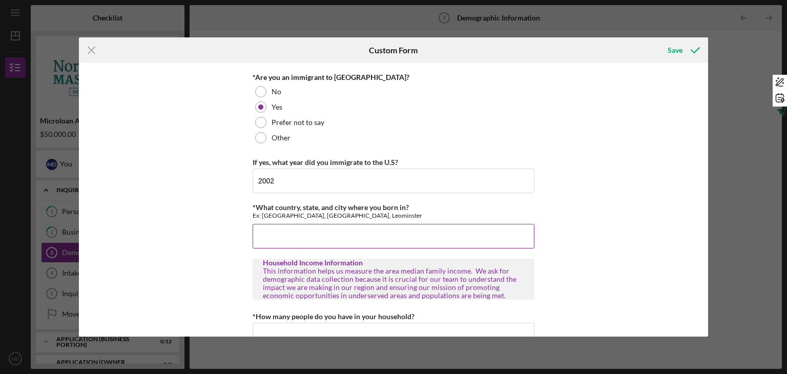
click at [266, 242] on input "*What country, state, and city where you born in?" at bounding box center [393, 236] width 282 height 25
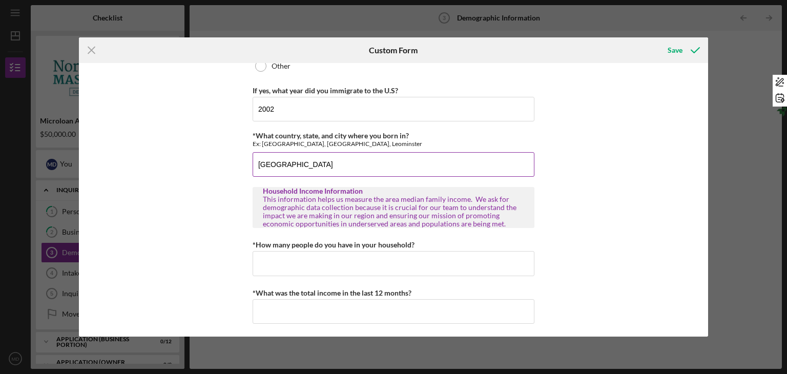
scroll to position [1091, 0]
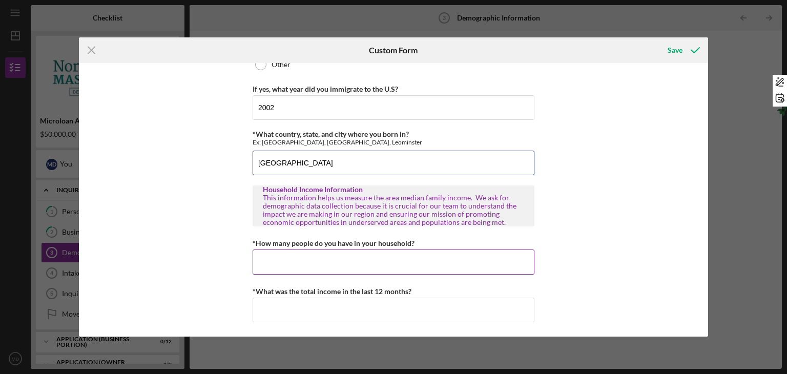
type input "[GEOGRAPHIC_DATA]"
click at [266, 255] on input "*How many people do you have in your household?" at bounding box center [393, 261] width 282 height 25
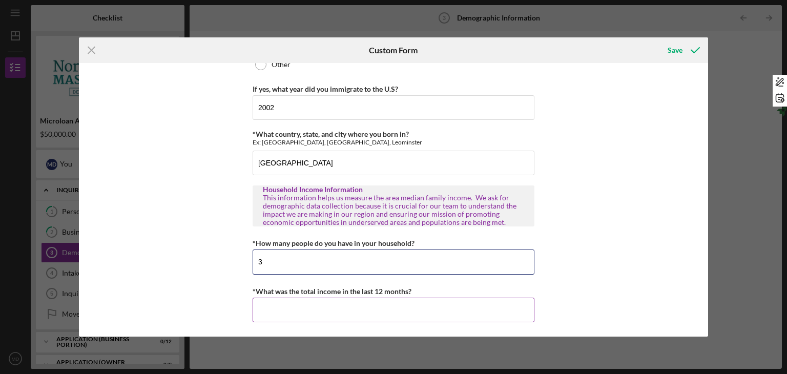
type input "3"
click at [276, 307] on input "*What was the total income in the last 12 months?" at bounding box center [393, 310] width 282 height 25
type input "$149,152"
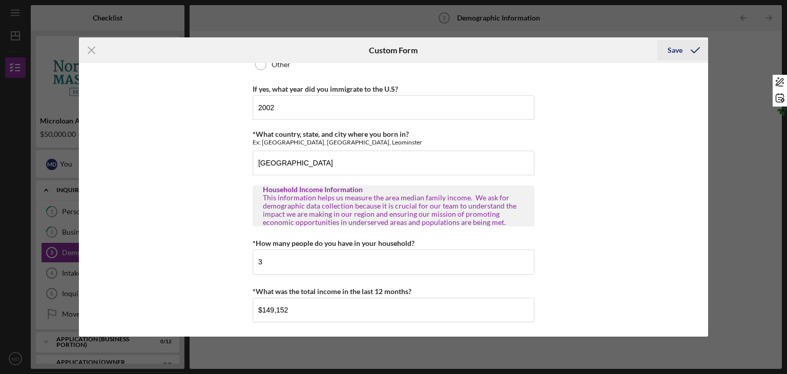
click at [679, 51] on div "Save" at bounding box center [674, 50] width 15 height 20
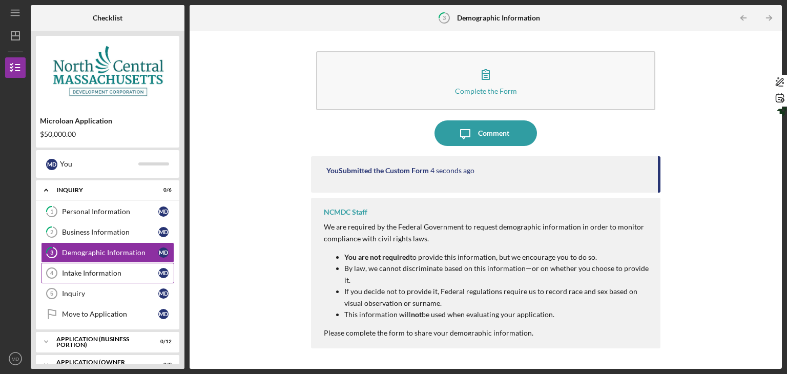
click at [80, 272] on div "Intake Information" at bounding box center [110, 273] width 96 height 8
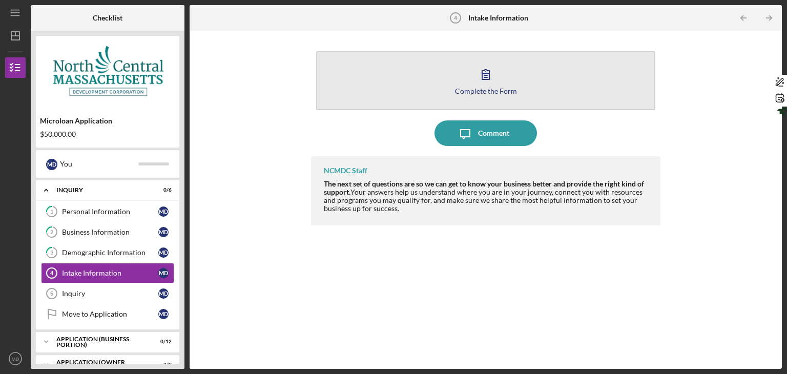
click at [502, 80] on button "Complete the Form Form" at bounding box center [485, 80] width 339 height 59
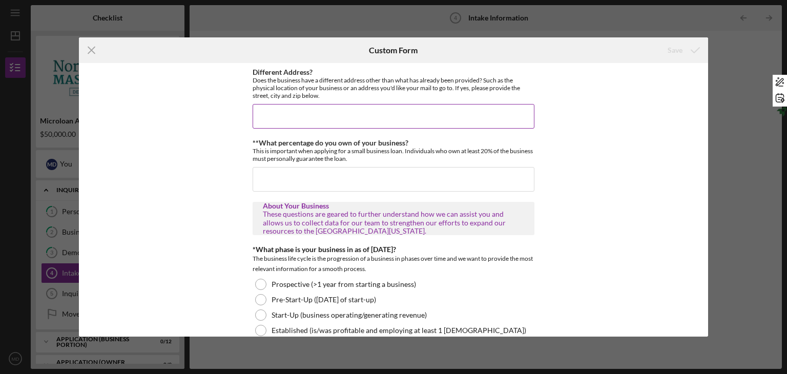
click at [293, 117] on input "Different Address?" at bounding box center [393, 116] width 282 height 25
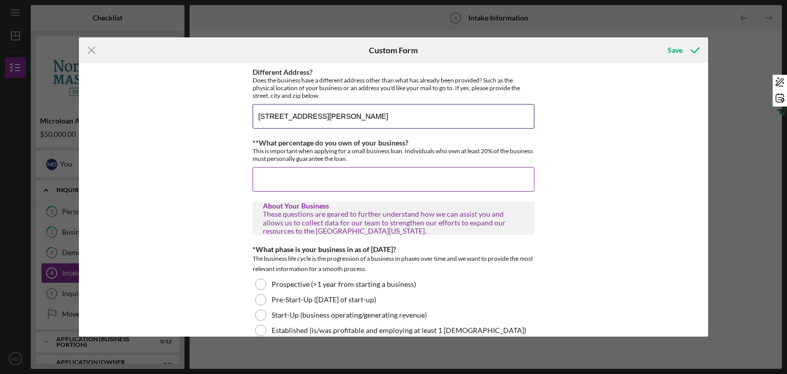
type input "[STREET_ADDRESS][PERSON_NAME]"
click at [310, 181] on input "**What percentage do you own of your business?" at bounding box center [393, 179] width 282 height 25
type input "100"
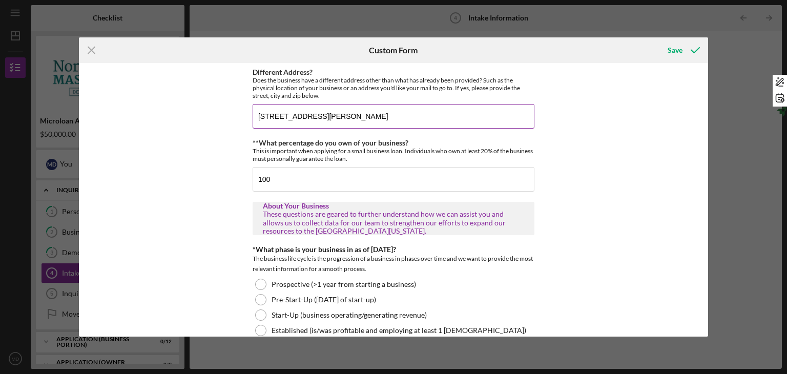
click at [313, 117] on input "[STREET_ADDRESS][PERSON_NAME]" at bounding box center [393, 116] width 282 height 25
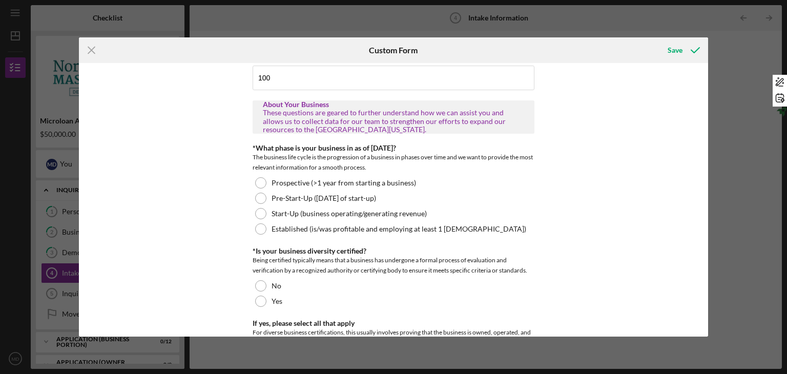
scroll to position [100, 0]
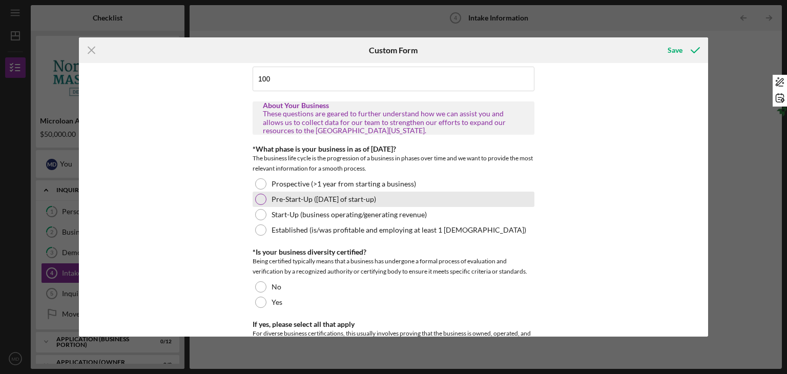
type input "[STREET_ADDRESS][PERSON_NAME]"
click at [261, 197] on div at bounding box center [260, 199] width 11 height 11
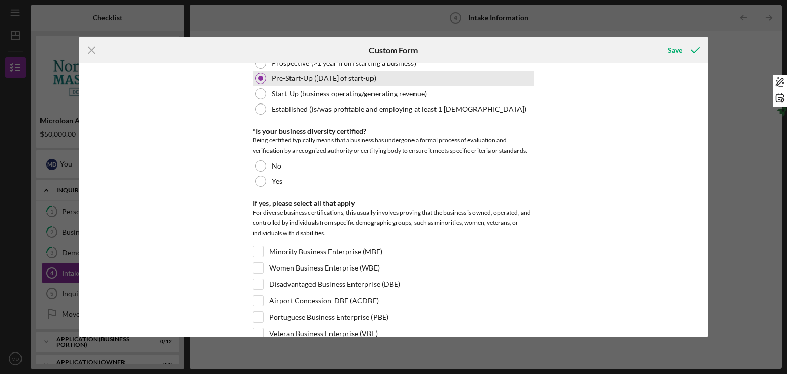
scroll to position [236, 0]
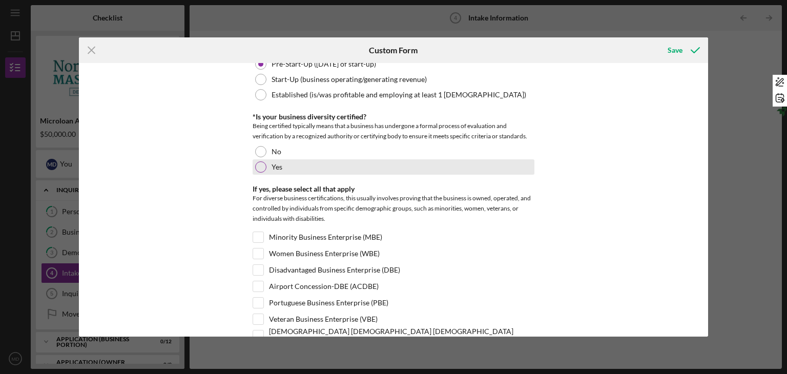
click at [260, 166] on div at bounding box center [260, 166] width 11 height 11
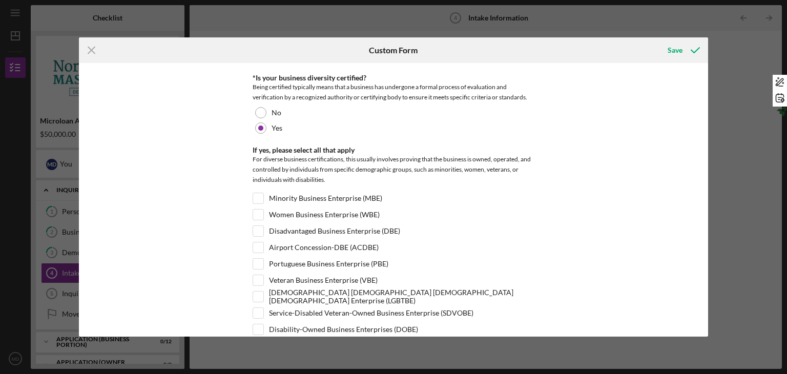
scroll to position [276, 0]
click at [258, 196] on input "Minority Business Enterprise (MBE)" at bounding box center [258, 197] width 10 height 10
checkbox input "true"
click at [262, 228] on div at bounding box center [257, 229] width 11 height 11
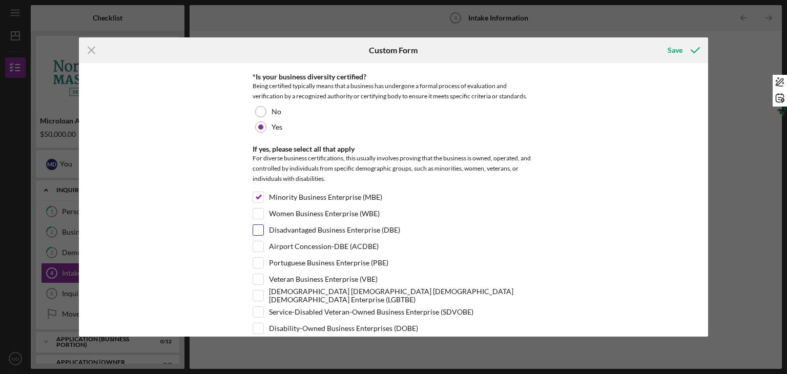
click at [257, 229] on input "Disadvantaged Business Enterprise (DBE)" at bounding box center [258, 230] width 10 height 10
checkbox input "true"
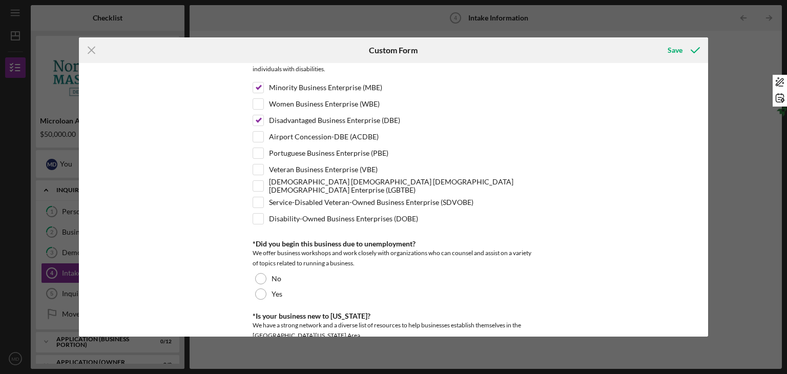
scroll to position [386, 0]
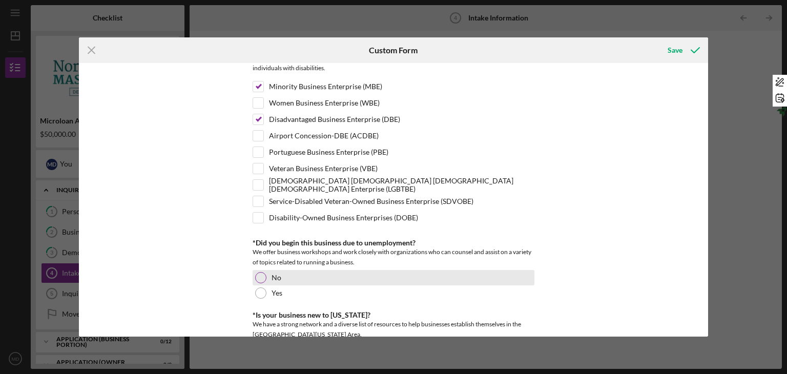
click at [259, 273] on div at bounding box center [260, 277] width 11 height 11
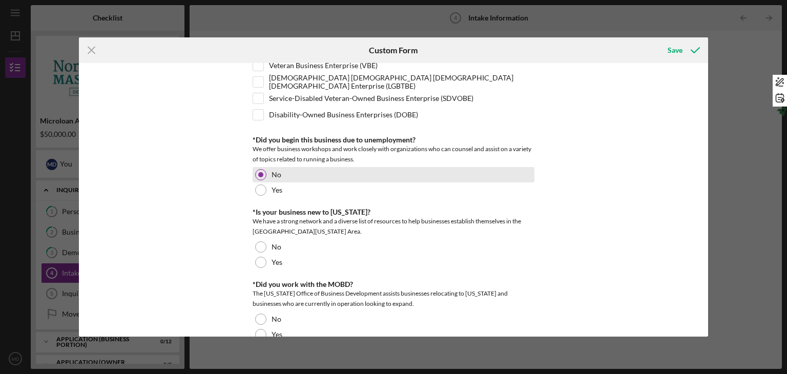
scroll to position [495, 0]
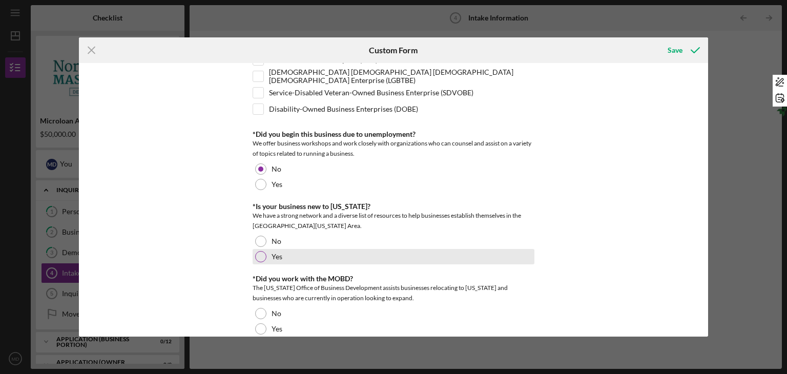
click at [259, 261] on div "Yes" at bounding box center [393, 256] width 282 height 15
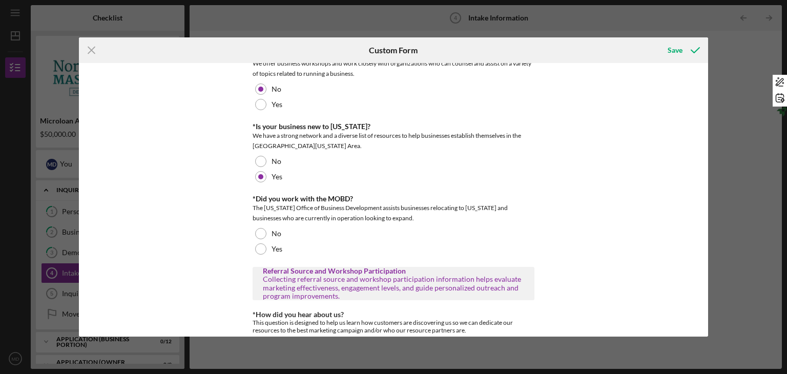
scroll to position [575, 0]
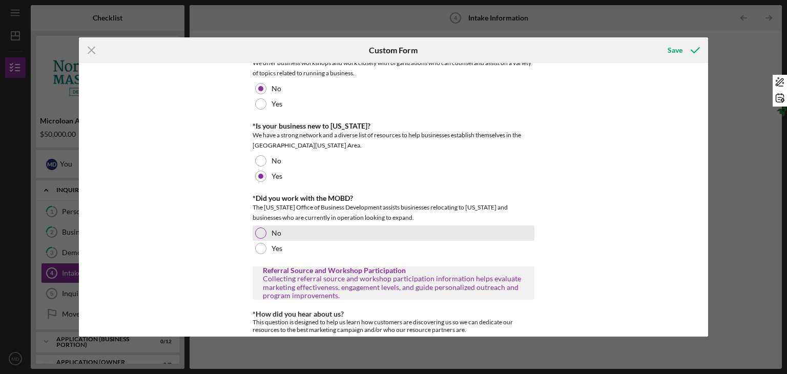
click at [259, 234] on div at bounding box center [260, 232] width 11 height 11
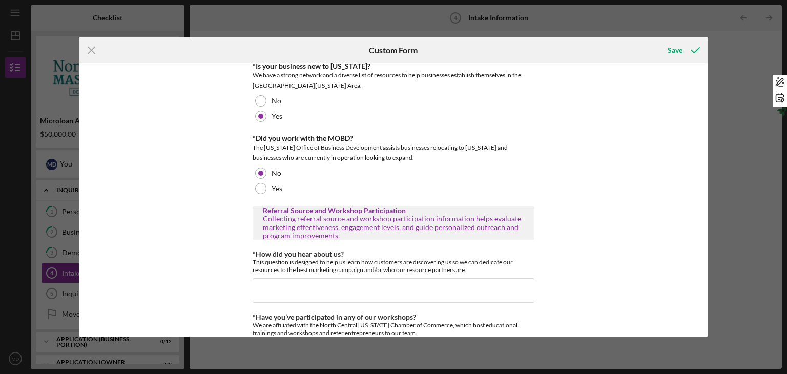
scroll to position [677, 0]
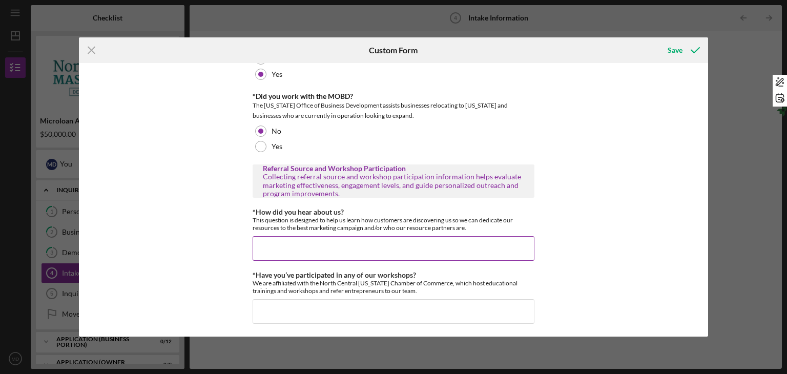
click at [270, 241] on input "*How did you hear about us?" at bounding box center [393, 248] width 282 height 25
type input "H"
type input "MassDevelopment"
click at [311, 310] on input "*Have you’ve participated in any of our workshops?" at bounding box center [393, 311] width 282 height 25
type input "No"
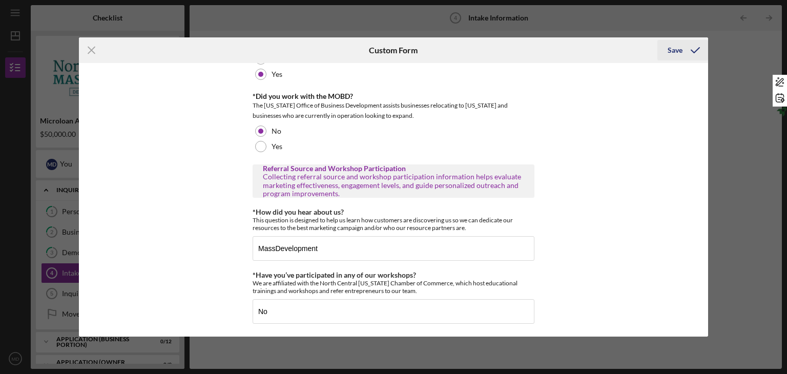
click at [675, 48] on div "Save" at bounding box center [674, 50] width 15 height 20
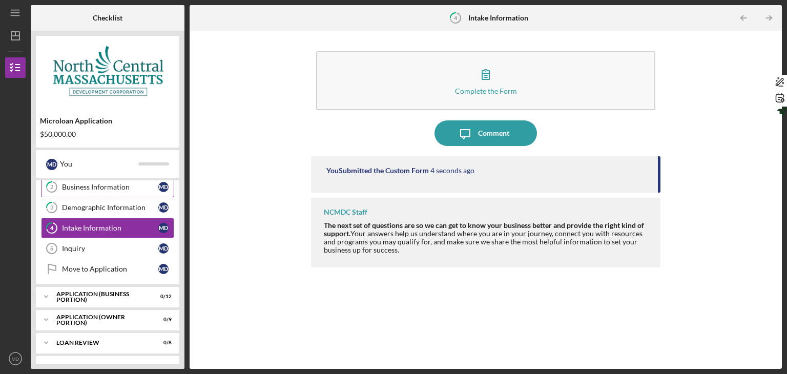
scroll to position [45, 0]
click at [132, 247] on div "Inquiry" at bounding box center [110, 249] width 96 height 8
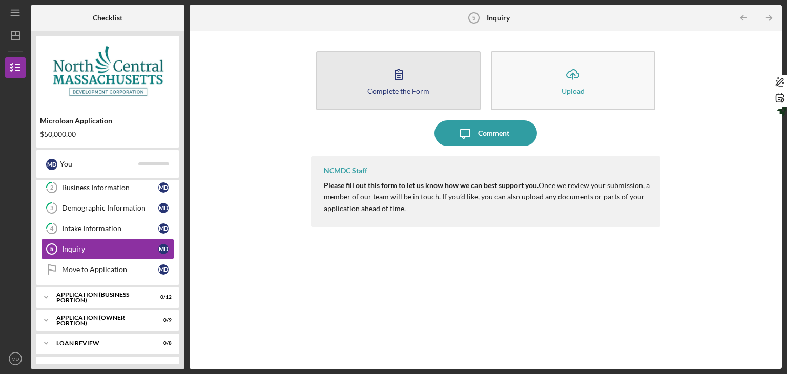
click at [454, 97] on button "Complete the Form Form" at bounding box center [398, 80] width 164 height 59
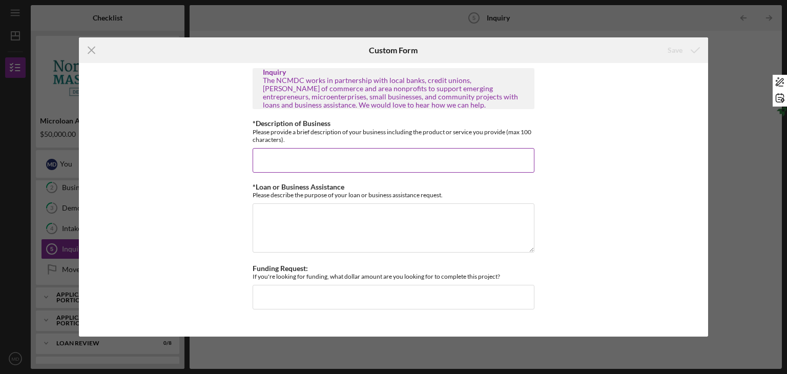
click at [318, 130] on div "Please provide a brief description of your business including the product or se…" at bounding box center [393, 135] width 282 height 15
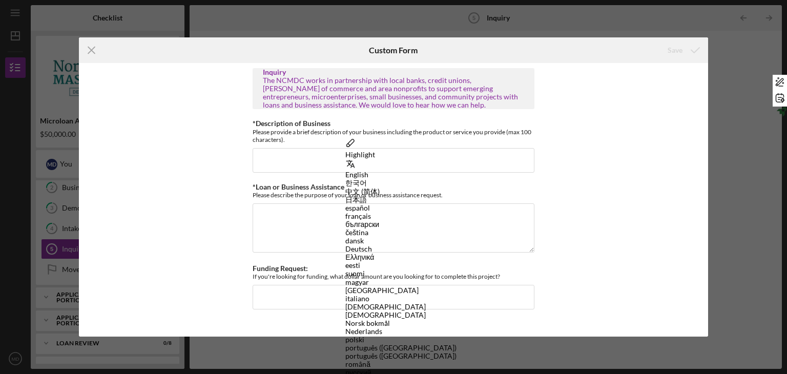
click at [233, 142] on div "Inquiry The NCMDC works in partnership with local banks, credit unions, [PERSON…" at bounding box center [393, 199] width 629 height 273
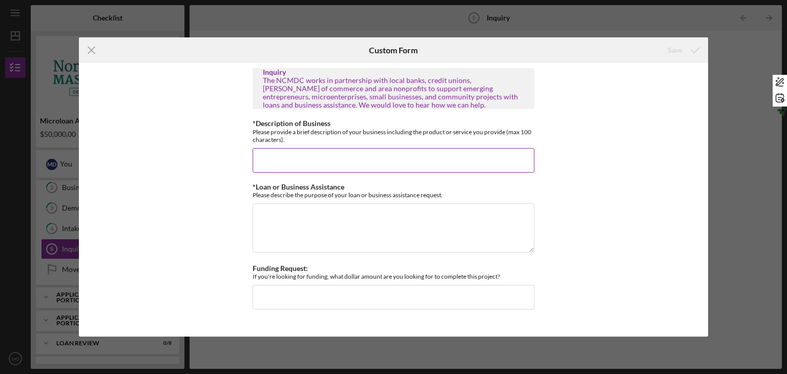
click at [277, 162] on input "*Description of Business" at bounding box center [393, 160] width 282 height 25
paste input "Bilingual STEAM-focused daycare offering high-quality early education to infant…"
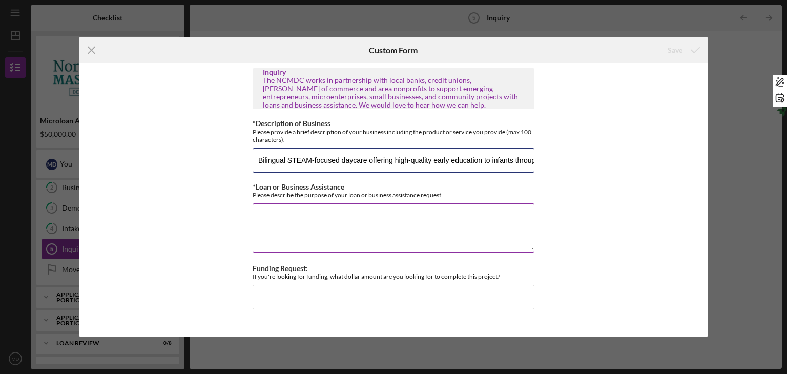
scroll to position [0, 28]
type input "Bilingual STEAM-focused daycare offering high-quality early education to infant…"
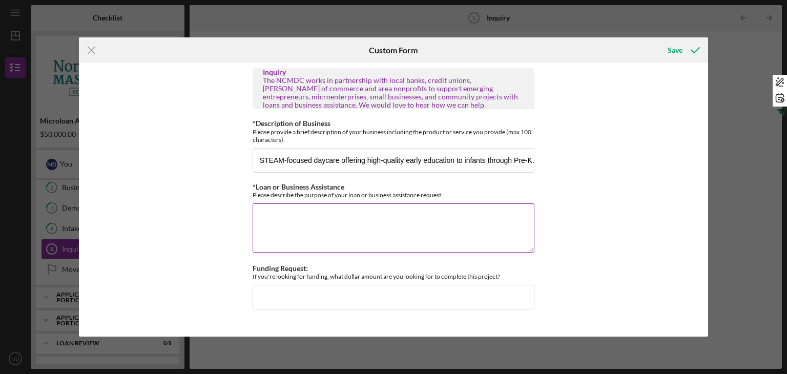
scroll to position [0, 0]
click at [292, 217] on textarea "*Loan or Business Assistance" at bounding box center [393, 227] width 282 height 49
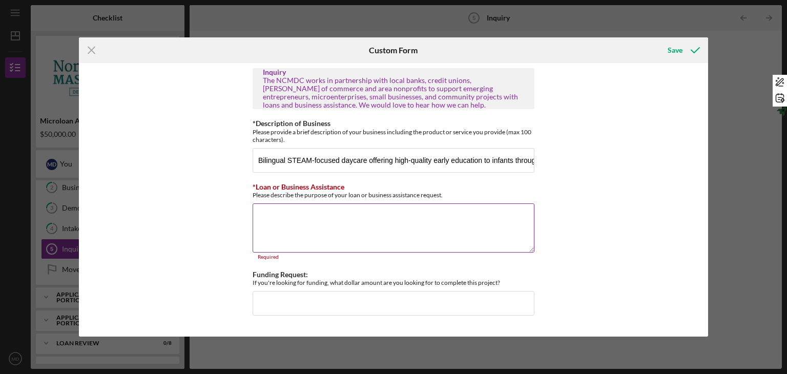
paste textarea "I am seeking funding to support the buildout and licensing of my new daycare ce…"
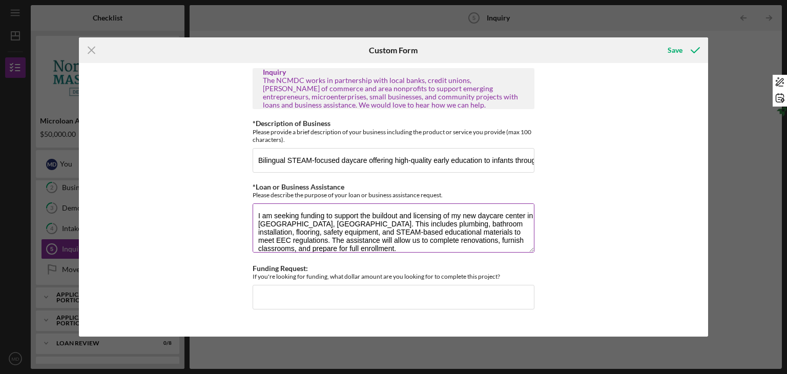
click at [393, 223] on textarea "I am seeking funding to support the buildout and licensing of my new daycare ce…" at bounding box center [393, 227] width 282 height 49
click at [431, 224] on textarea "I am seeking funding to support the buildout and licensing of my new daycare ce…" at bounding box center [393, 227] width 282 height 49
click at [434, 231] on textarea "I am seeking funding to support the buildout and licensing of my new daycare ce…" at bounding box center [393, 227] width 282 height 49
click at [434, 226] on textarea "I am seeking funding to support the buildout and licensing of my new daycare ce…" at bounding box center [393, 227] width 282 height 49
type textarea "I am seeking funding to support the buildout and licensing of my new daycare ce…"
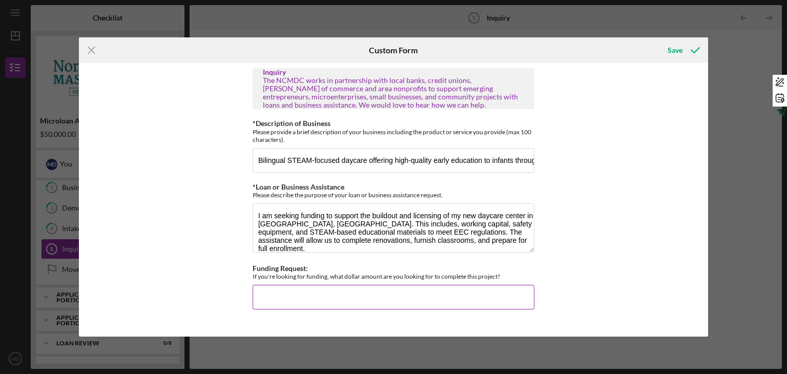
click at [318, 303] on input "Funding Request:" at bounding box center [393, 297] width 282 height 25
type input "$50,000"
click at [675, 45] on div "Save" at bounding box center [674, 50] width 15 height 20
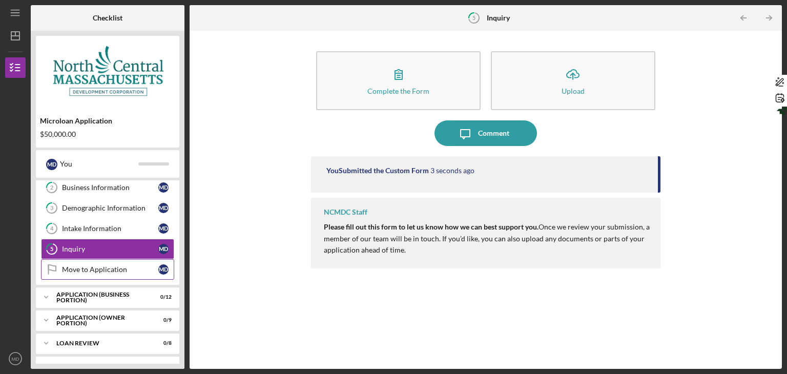
scroll to position [108, 0]
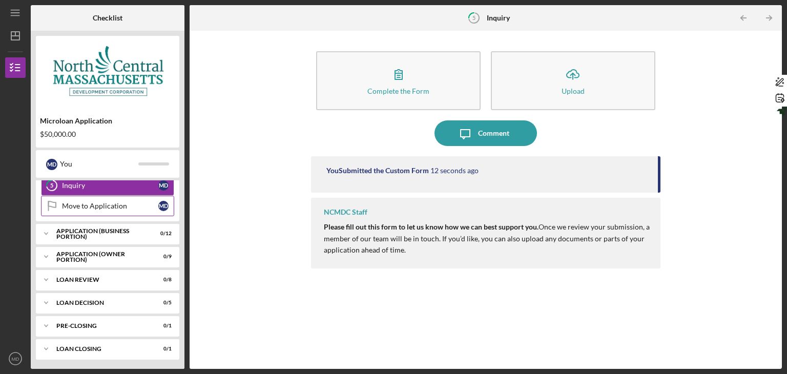
click at [109, 211] on link "Move to Application Move to Application M D" at bounding box center [107, 206] width 133 height 20
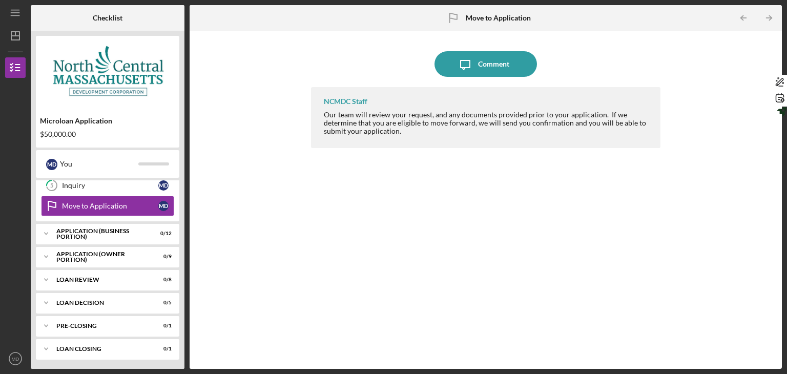
click at [451, 122] on div "Our team will review your request, and any documents provided prior to your app…" at bounding box center [487, 123] width 326 height 25
click at [133, 234] on div "APPLICATION (BUSINESS PORTION)" at bounding box center [111, 233] width 110 height 6
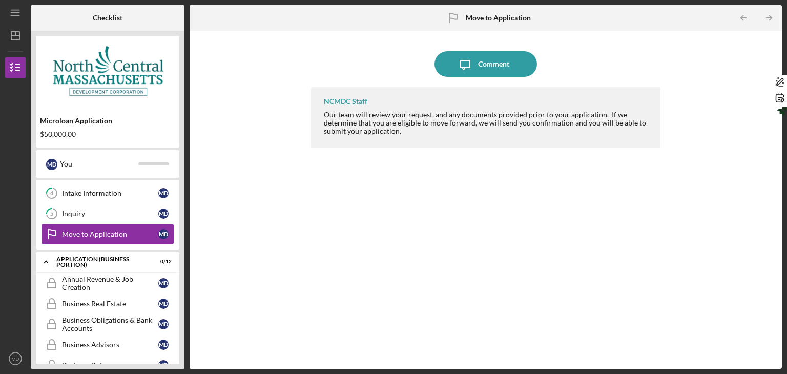
scroll to position [68, 0]
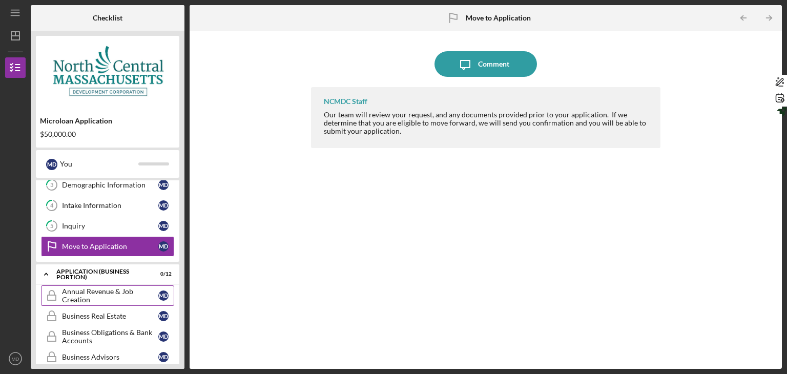
click at [78, 292] on div "Annual Revenue & Job Creation" at bounding box center [110, 295] width 96 height 16
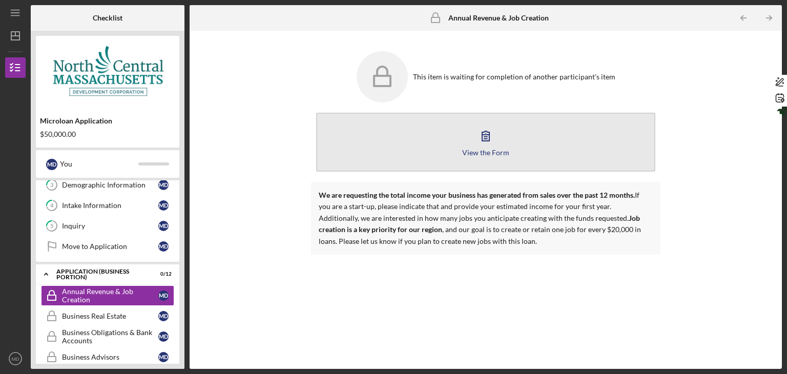
click at [470, 152] on div "View the Form" at bounding box center [485, 153] width 47 height 8
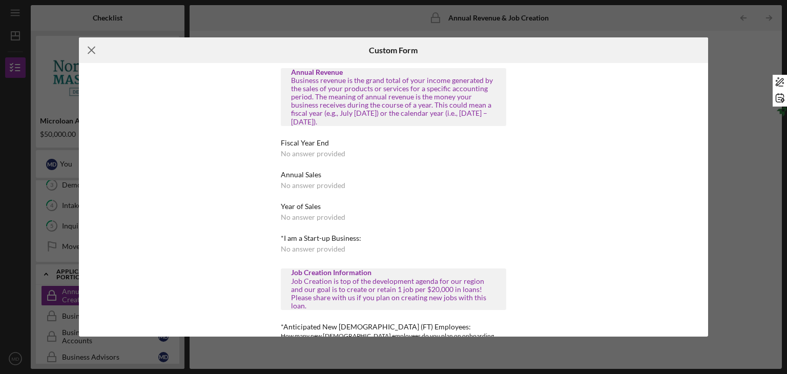
click at [89, 48] on line at bounding box center [91, 50] width 7 height 7
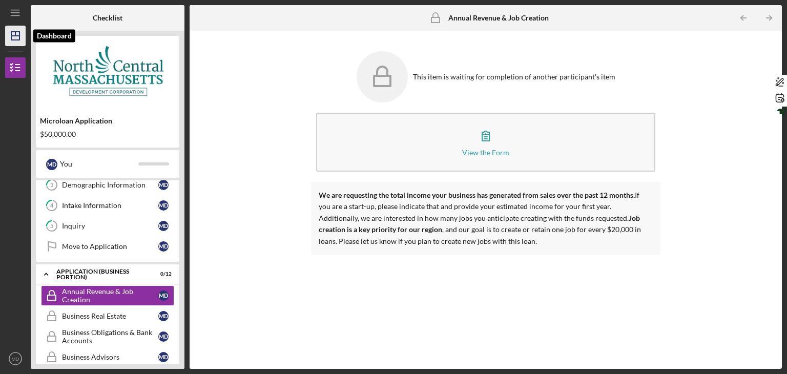
click at [12, 37] on icon "Icon/Dashboard" at bounding box center [16, 36] width 26 height 26
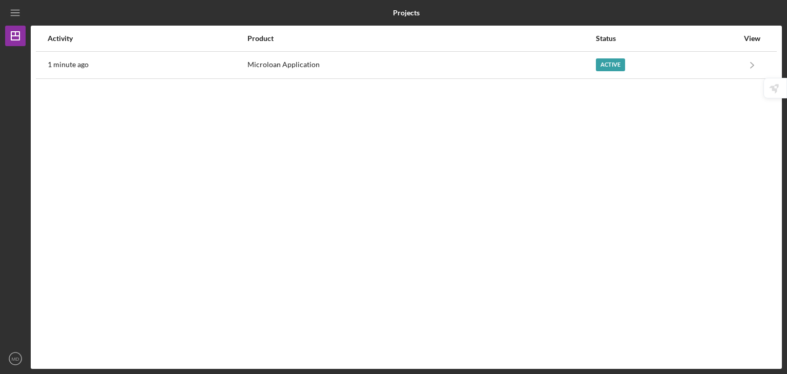
click at [752, 44] on div "View" at bounding box center [752, 38] width 26 height 25
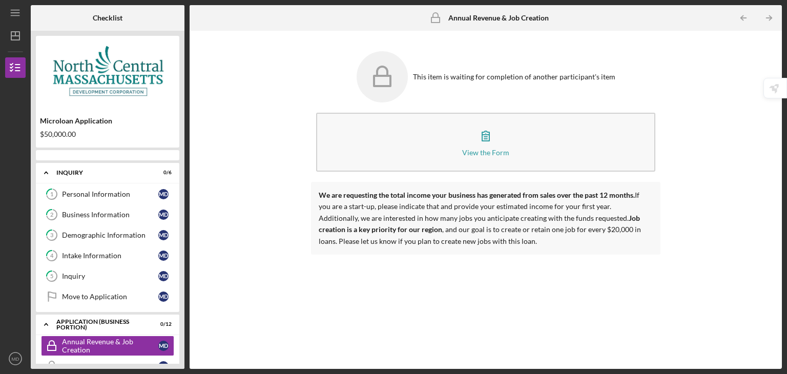
scroll to position [81, 0]
